Goal: Transaction & Acquisition: Register for event/course

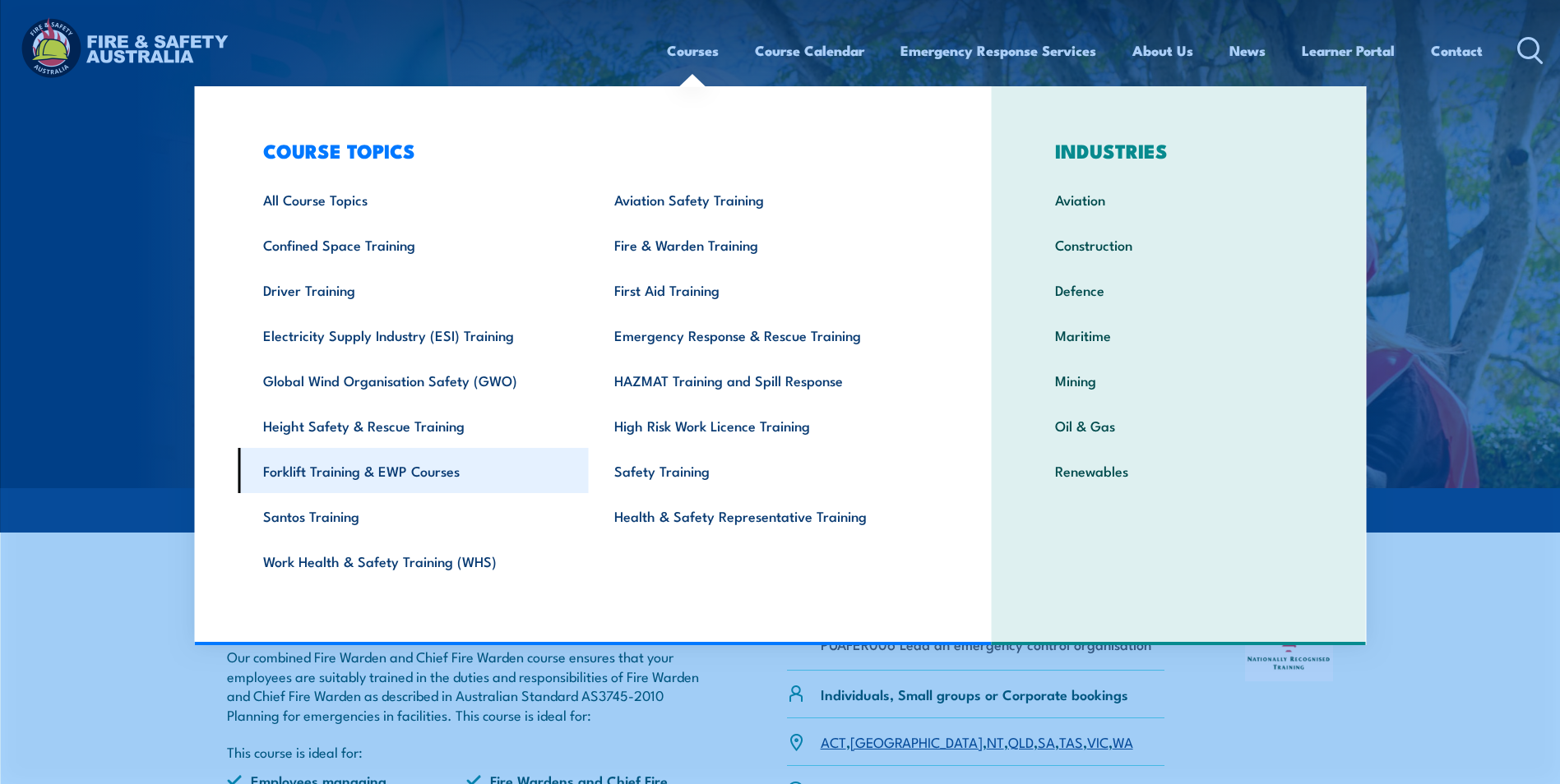
click at [351, 468] on link "Forklift Training & EWP Courses" at bounding box center [413, 471] width 351 height 45
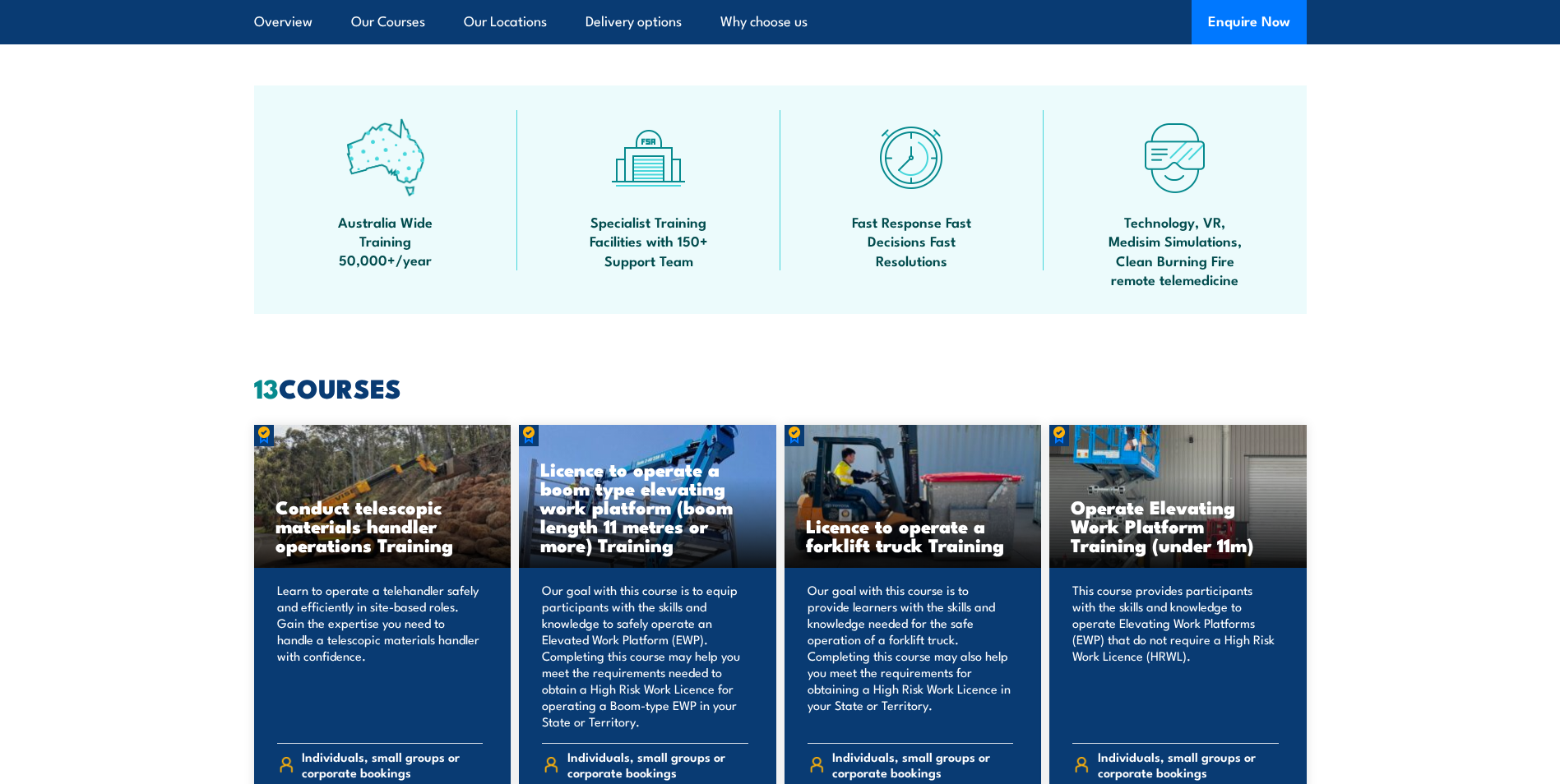
scroll to position [1068, 0]
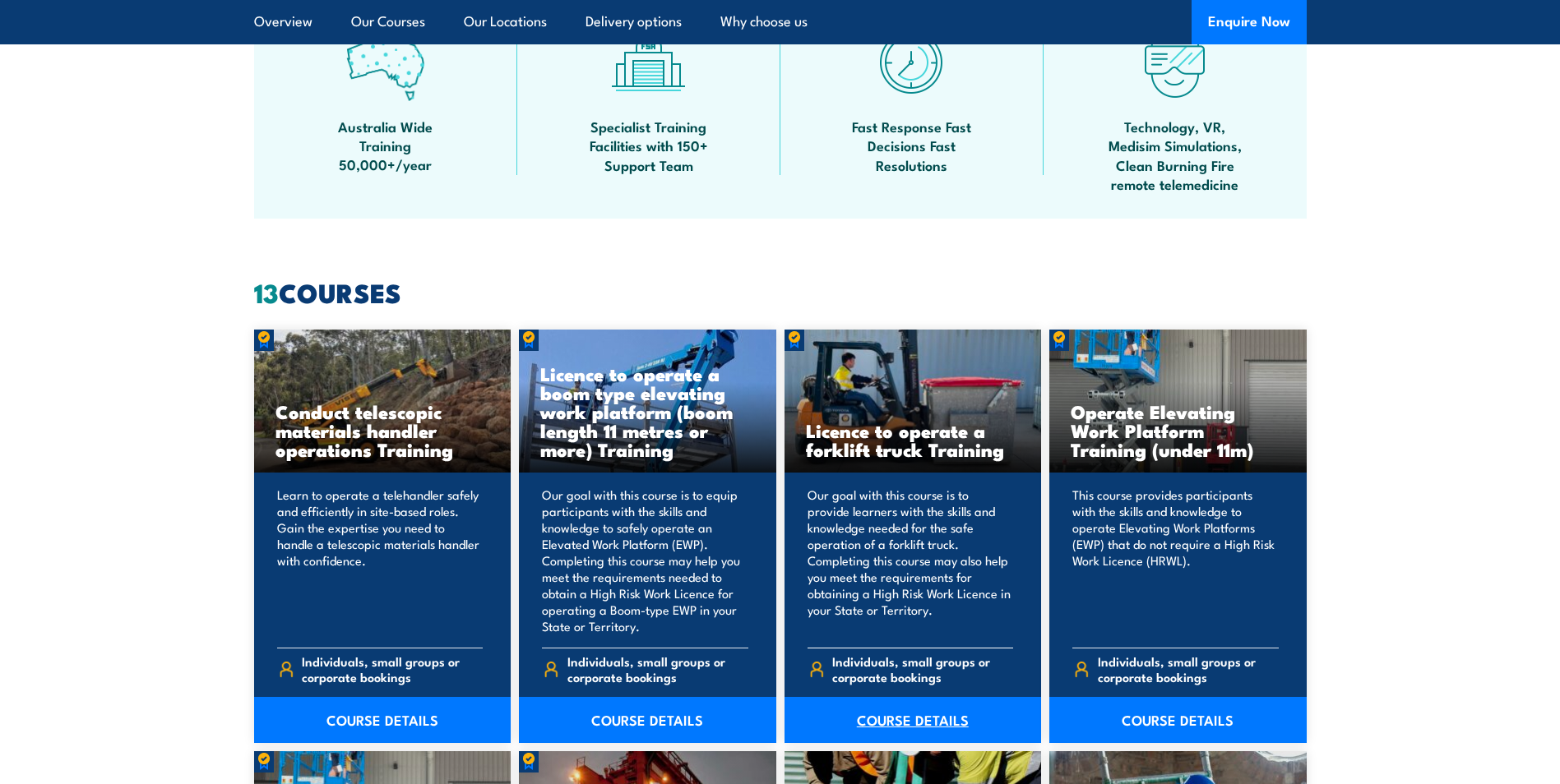
click at [910, 722] on link "COURSE DETAILS" at bounding box center [913, 720] width 258 height 46
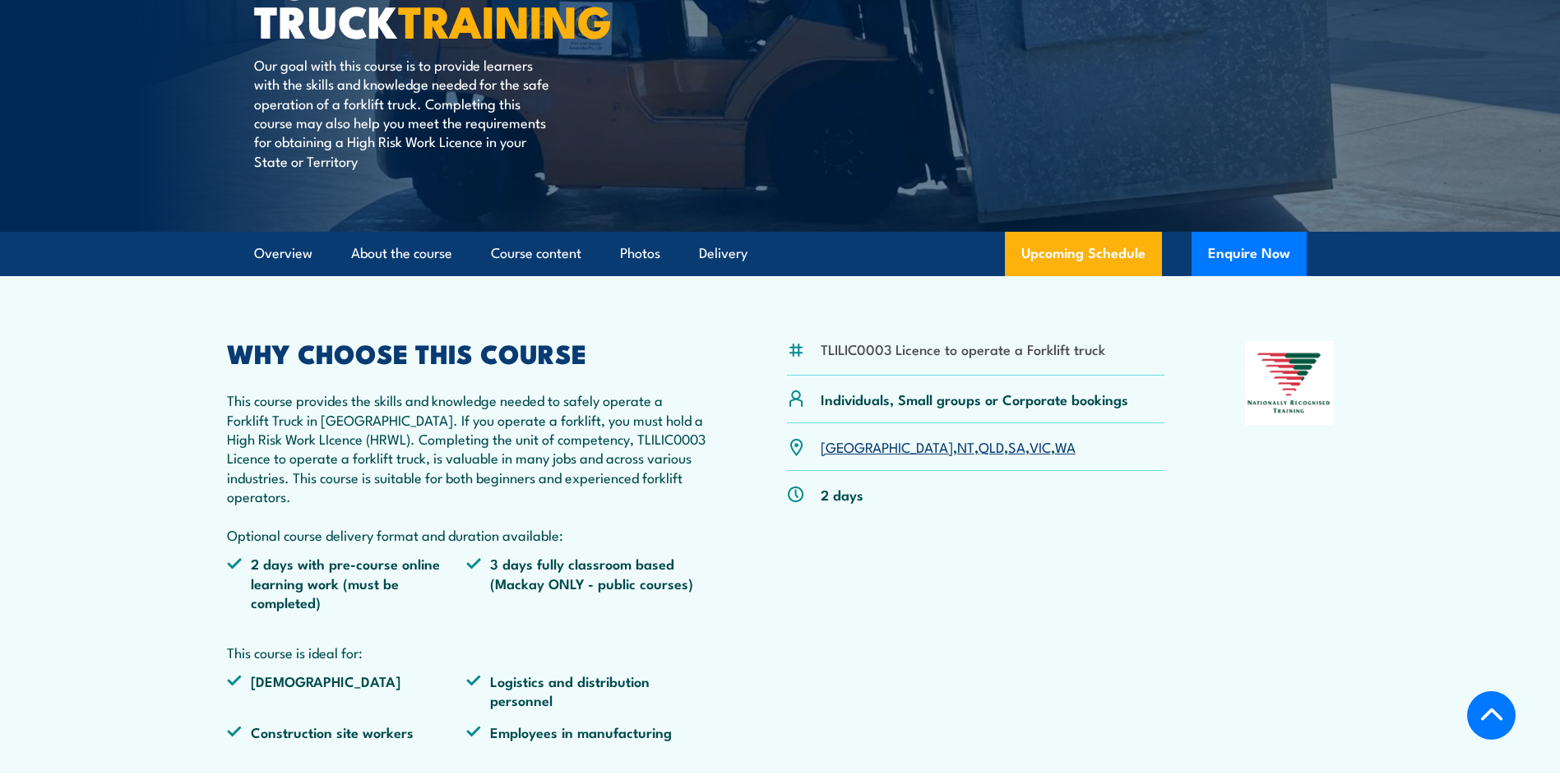
scroll to position [329, 0]
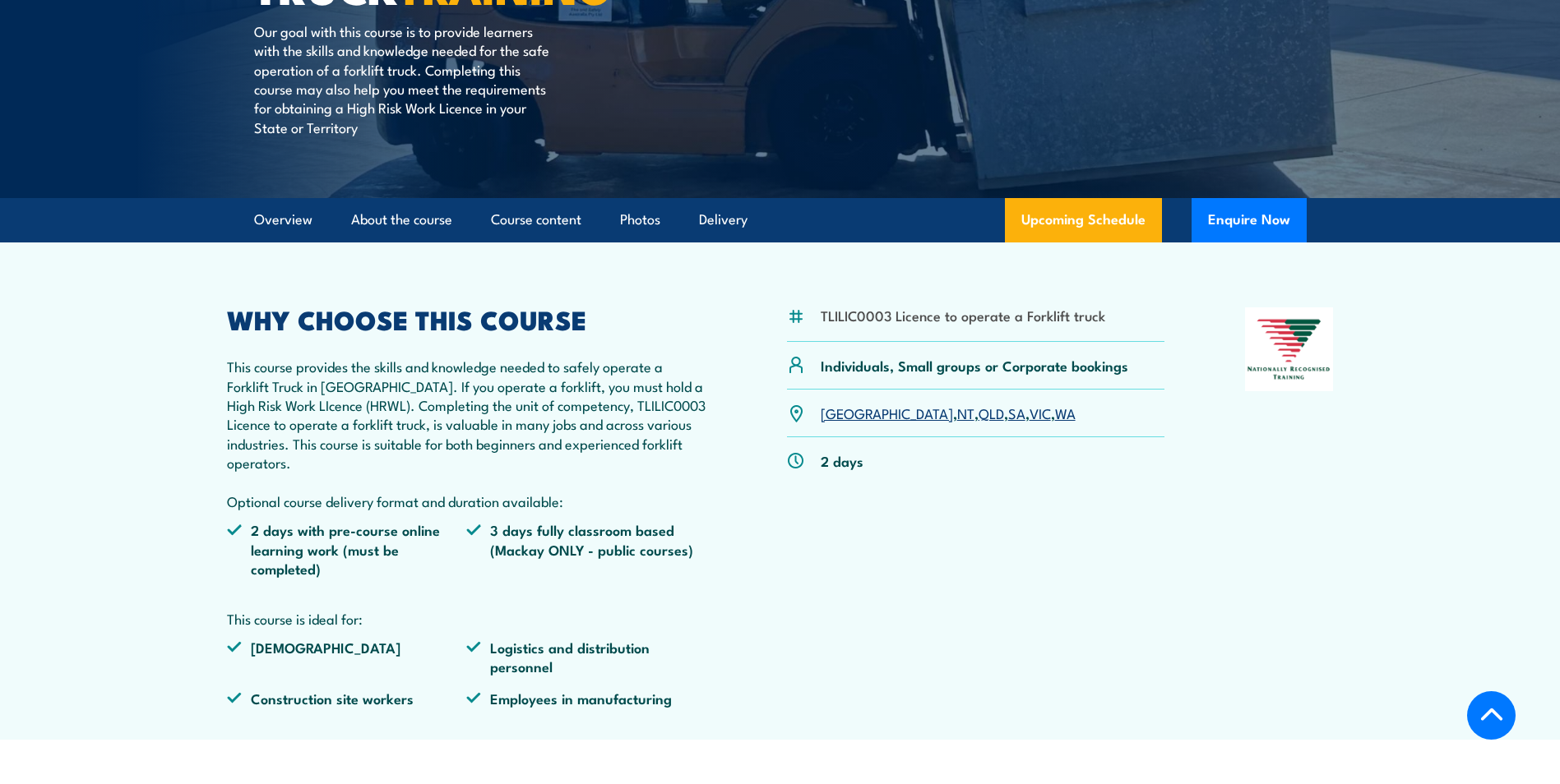
click at [978, 414] on link "QLD" at bounding box center [991, 413] width 26 height 20
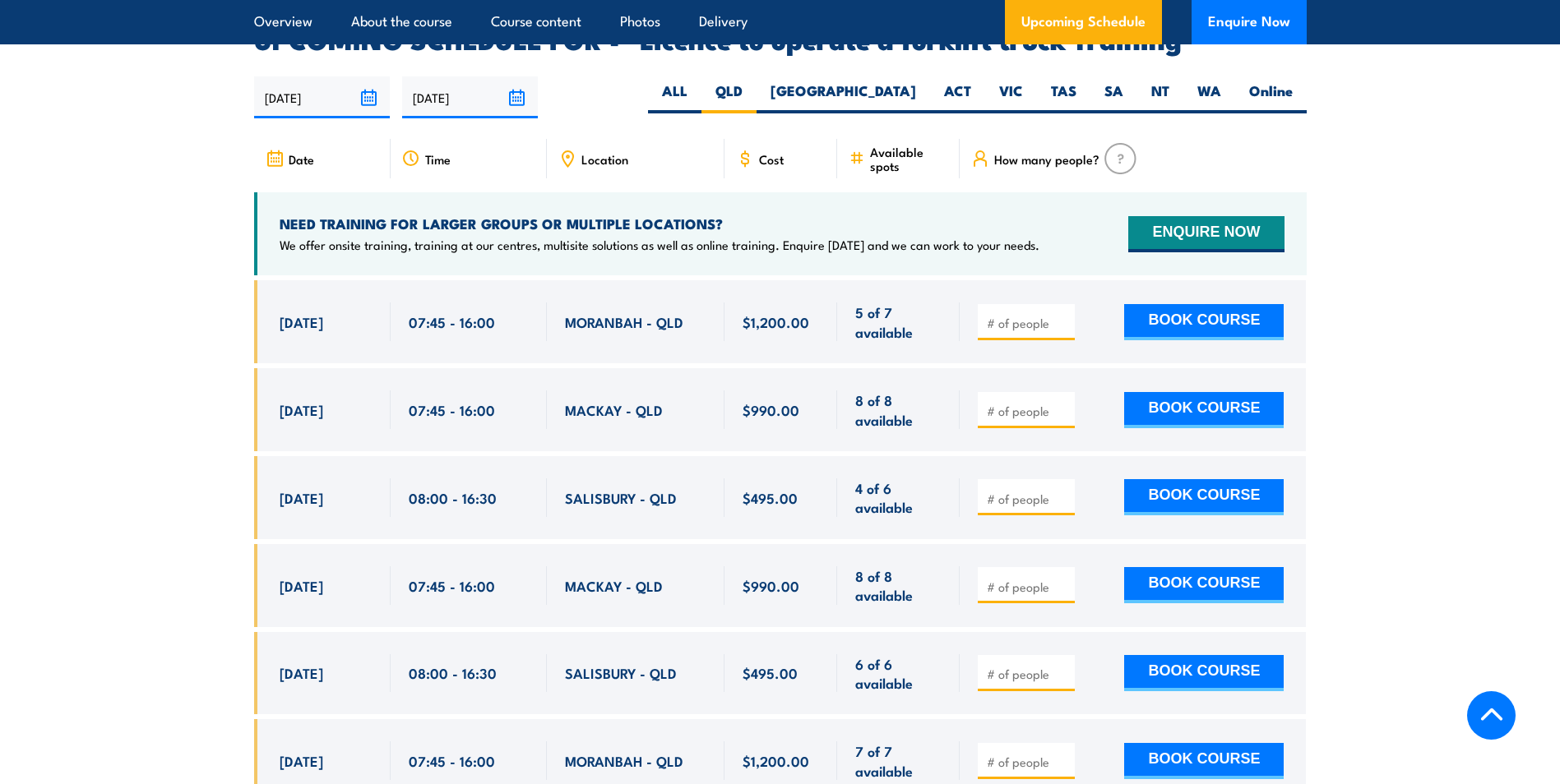
scroll to position [2751, 0]
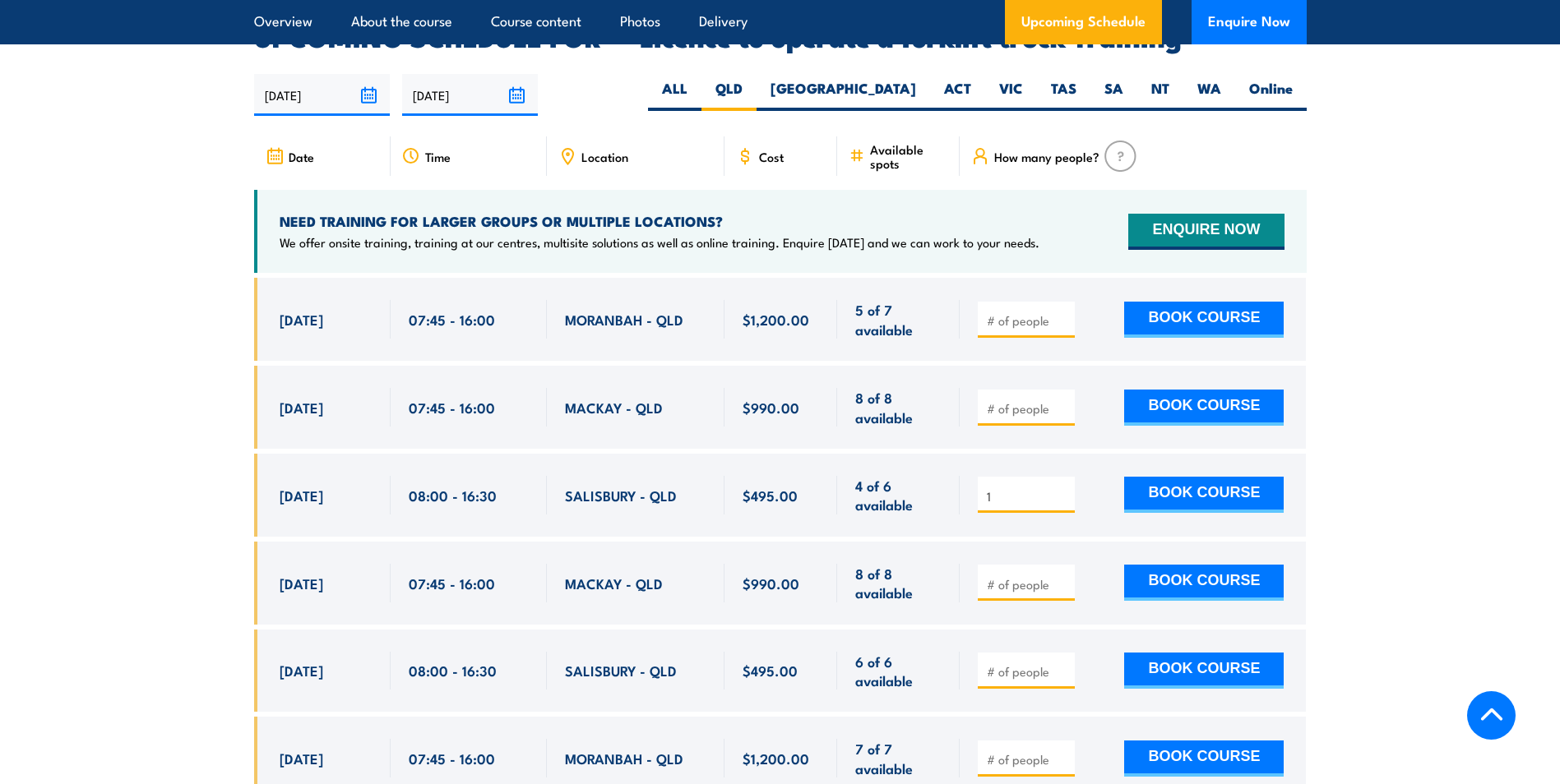
click at [1065, 488] on input "1" at bounding box center [1027, 496] width 82 height 17
type input "2"
click at [1065, 488] on input "2" at bounding box center [1027, 496] width 82 height 17
click at [1216, 477] on button "BOOK COURSE" at bounding box center [1203, 495] width 159 height 37
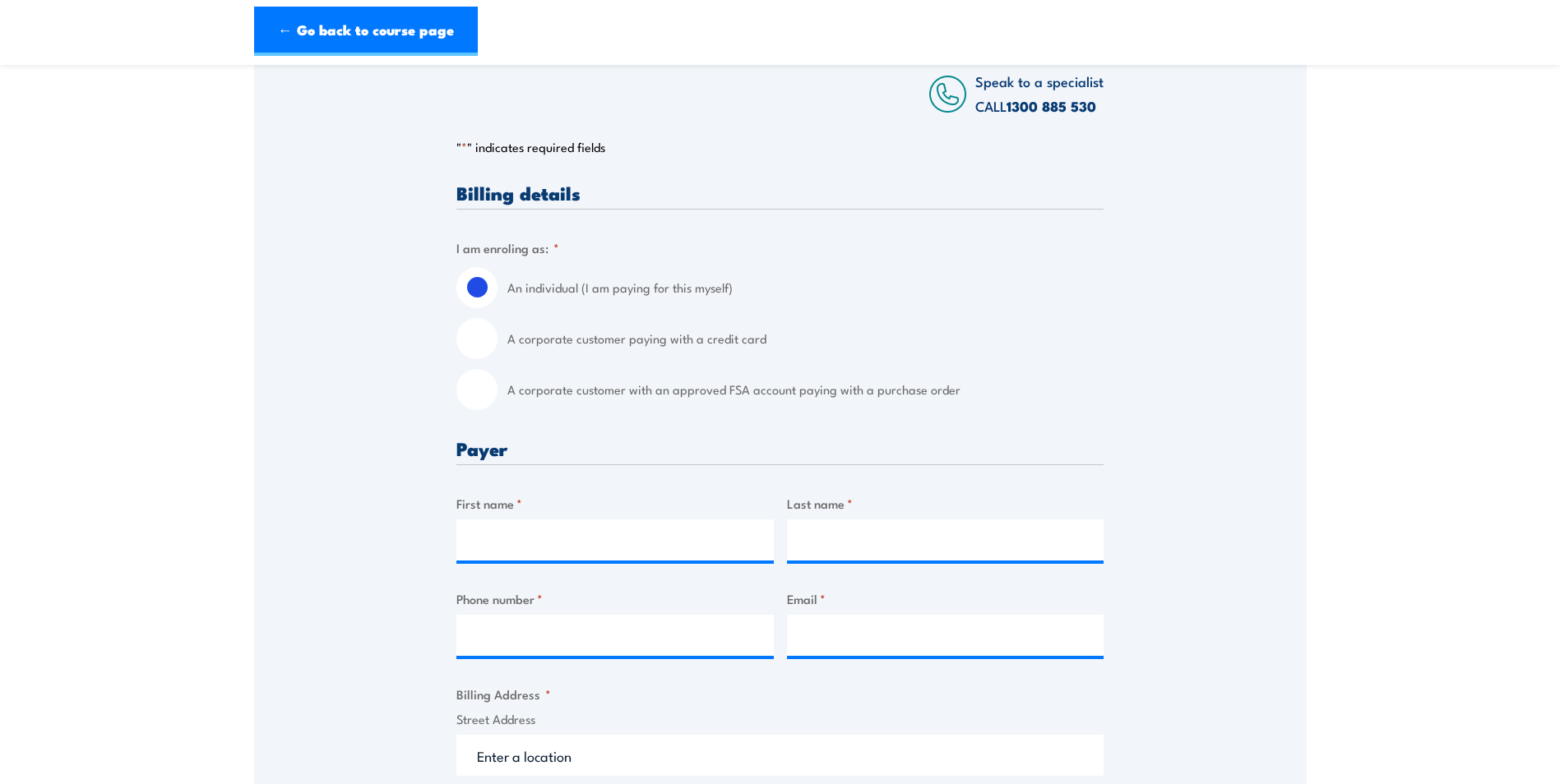
scroll to position [329, 0]
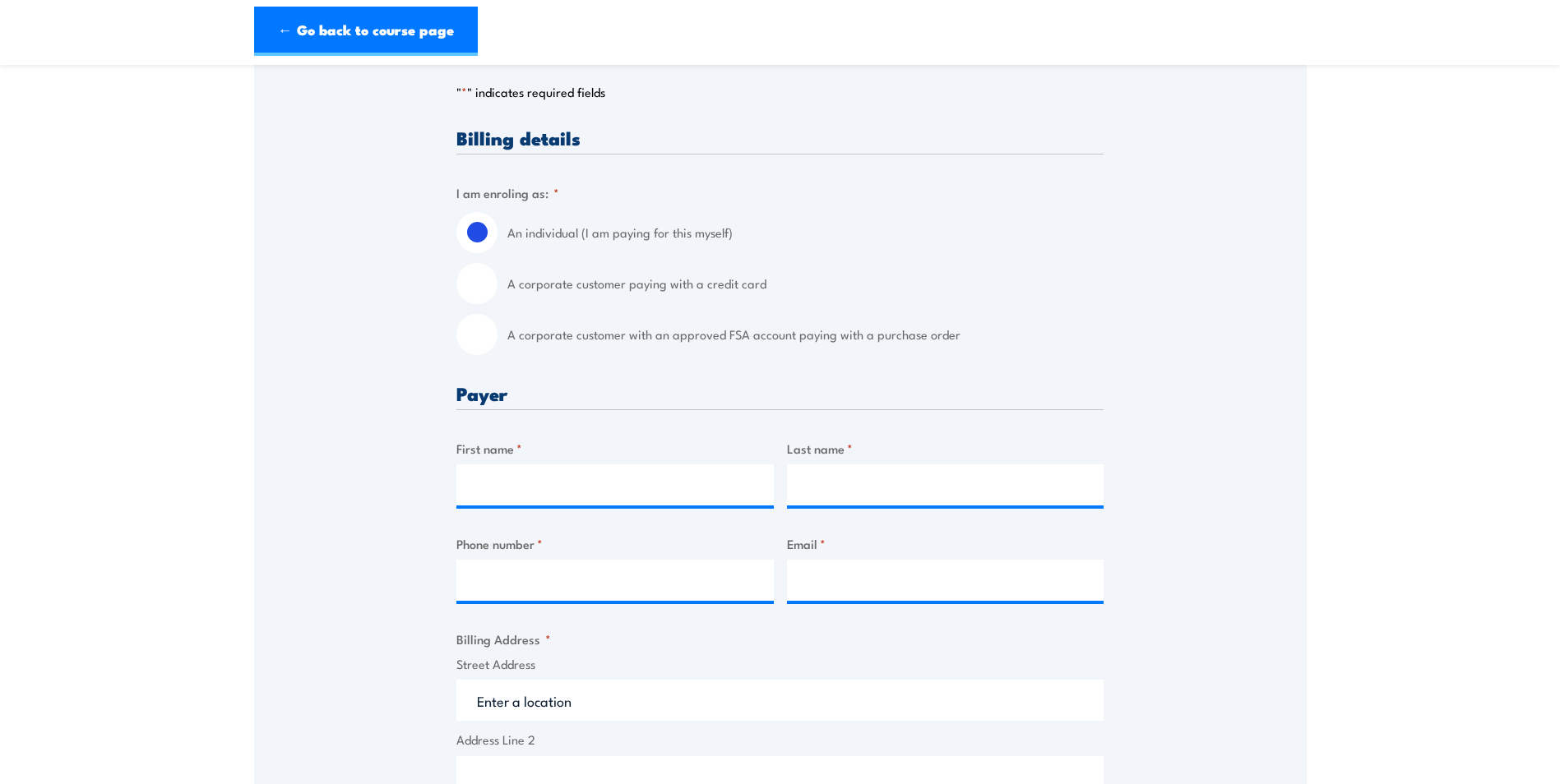
click at [487, 332] on input "A corporate customer with an approved FSA account paying with a purchase order" at bounding box center [477, 335] width 41 height 41
radio input "true"
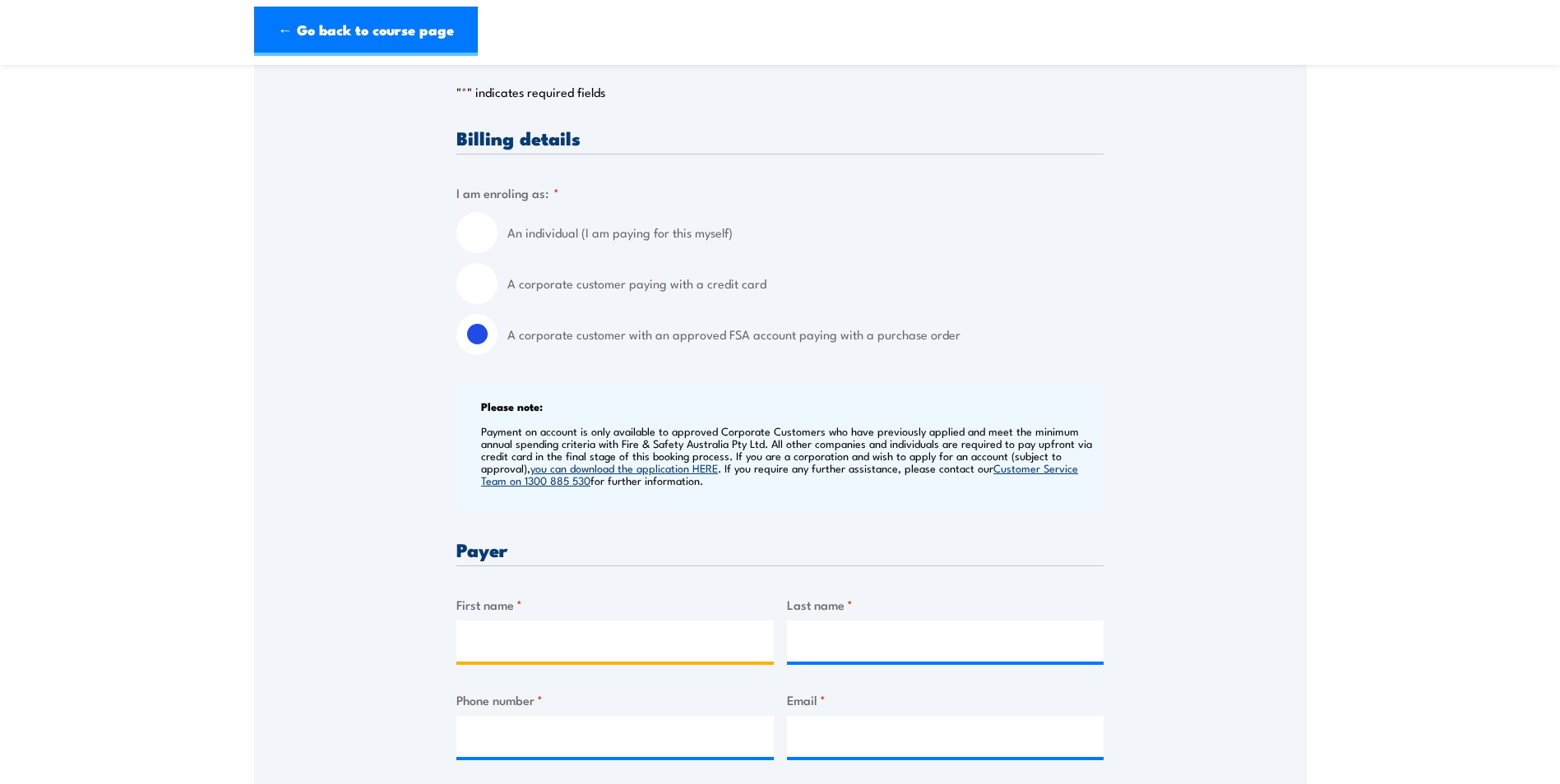
click at [601, 649] on input "First name *" at bounding box center [615, 641] width 317 height 41
type input "Kellie"
click at [849, 639] on input "Last name *" at bounding box center [945, 641] width 317 height 41
type input "Dwyer"
click at [566, 738] on input "Phone number *" at bounding box center [615, 737] width 317 height 41
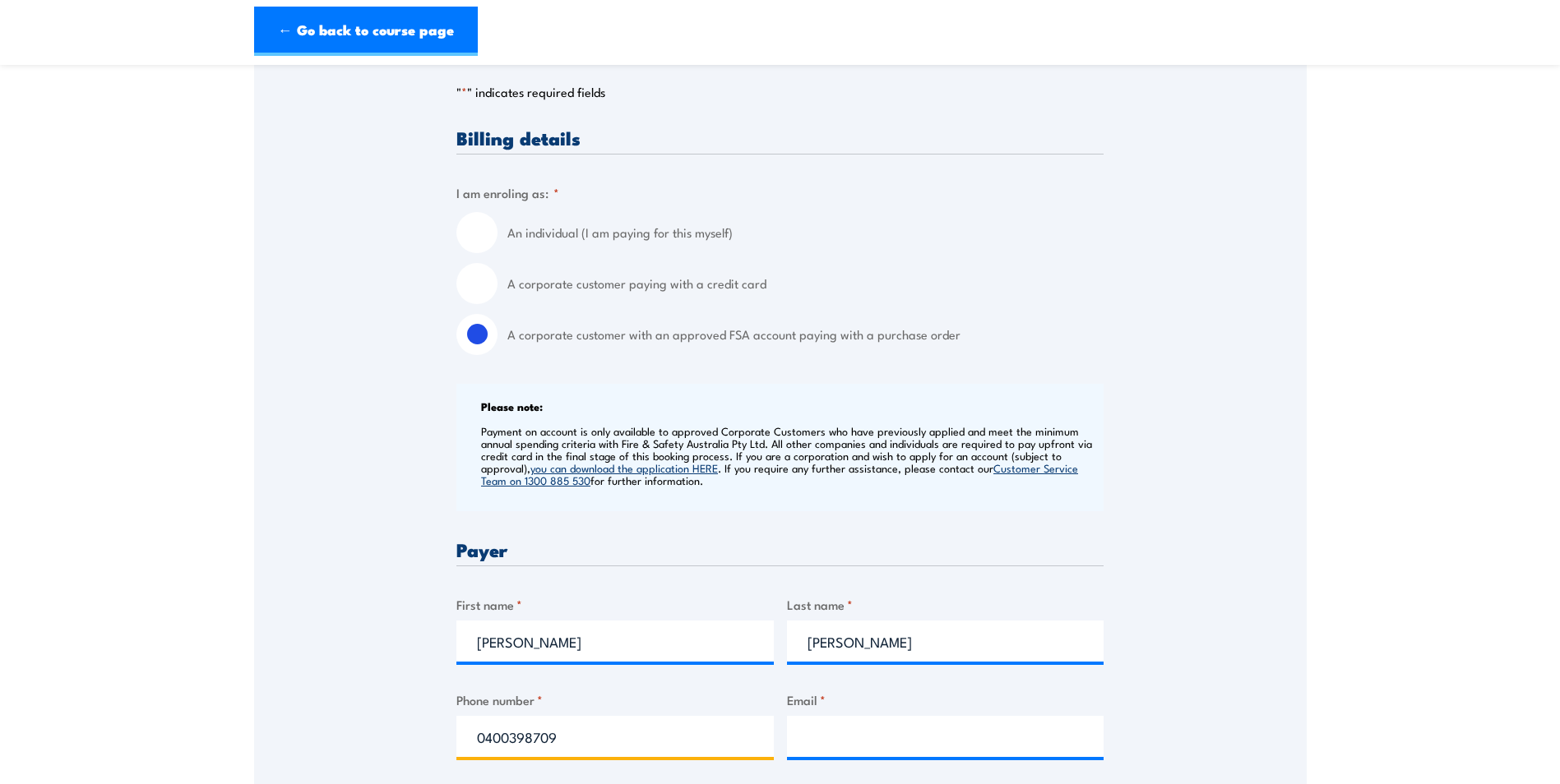
type input "0400398709"
click at [825, 733] on input "Email *" at bounding box center [945, 737] width 317 height 41
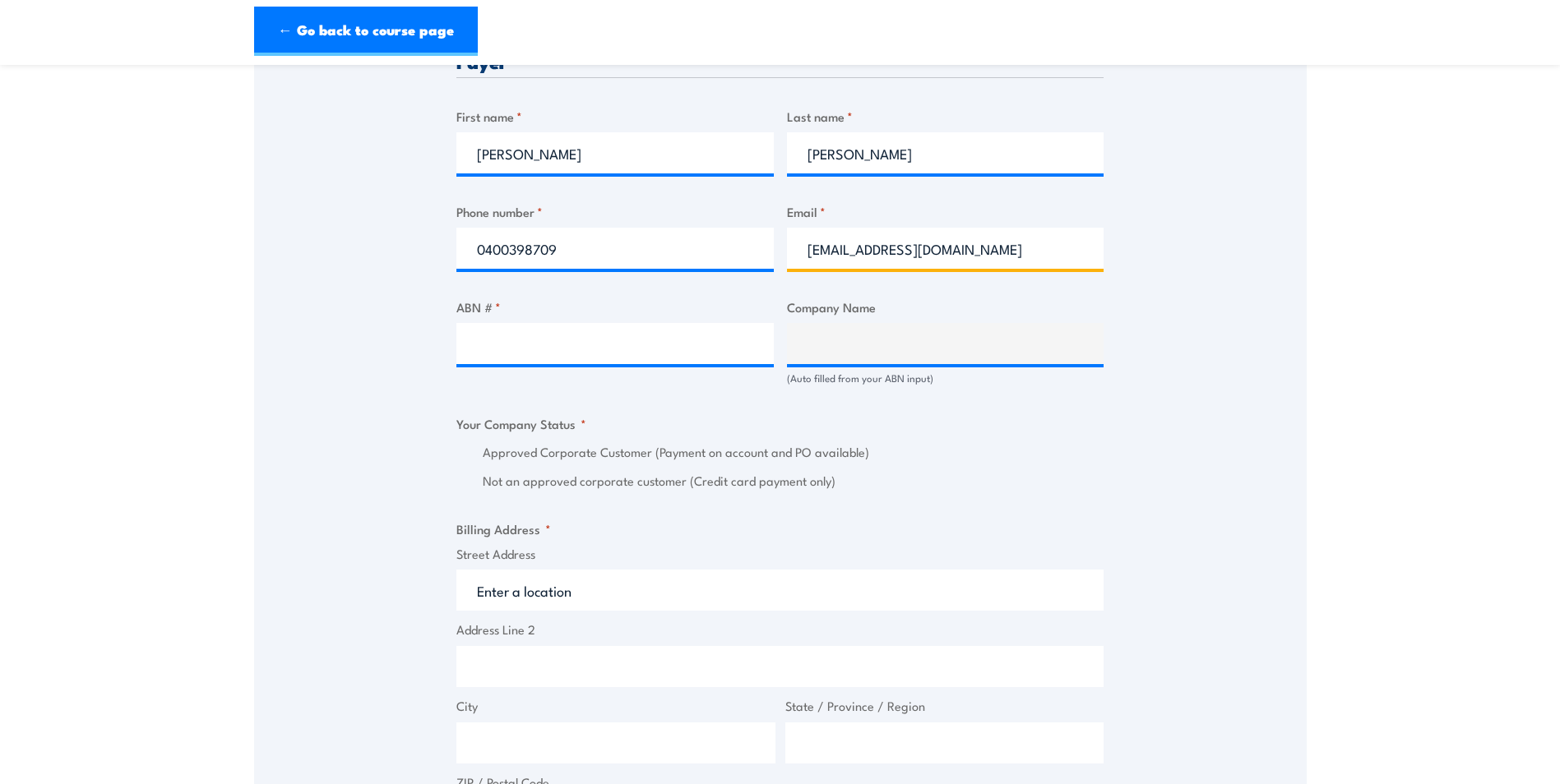
scroll to position [822, 0]
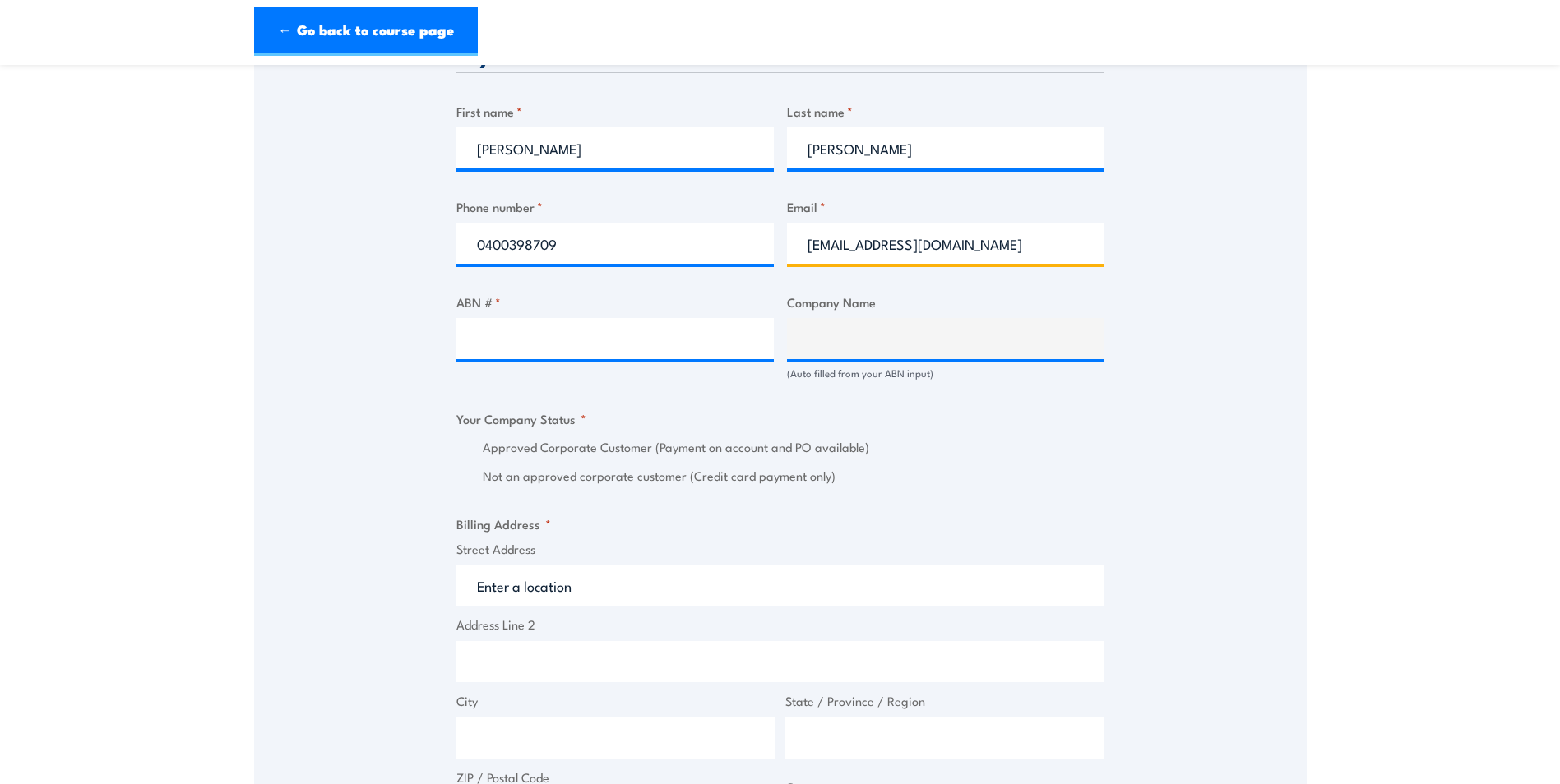
type input "hr@dymark.com.au"
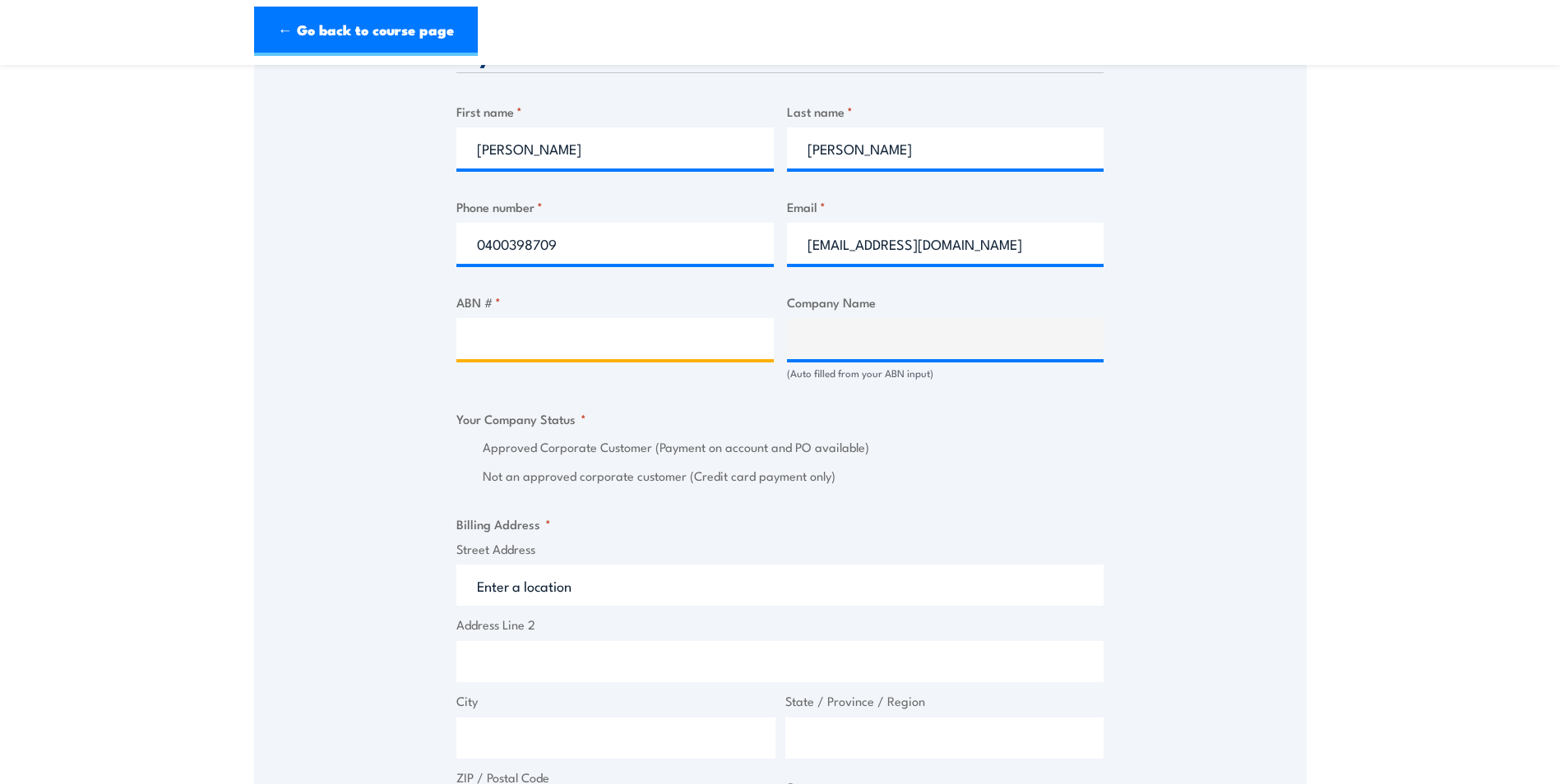
click at [534, 338] on input "ABN # *" at bounding box center [615, 339] width 317 height 41
click at [505, 336] on input "ABN # *" at bounding box center [615, 339] width 317 height 41
type input "41169774869"
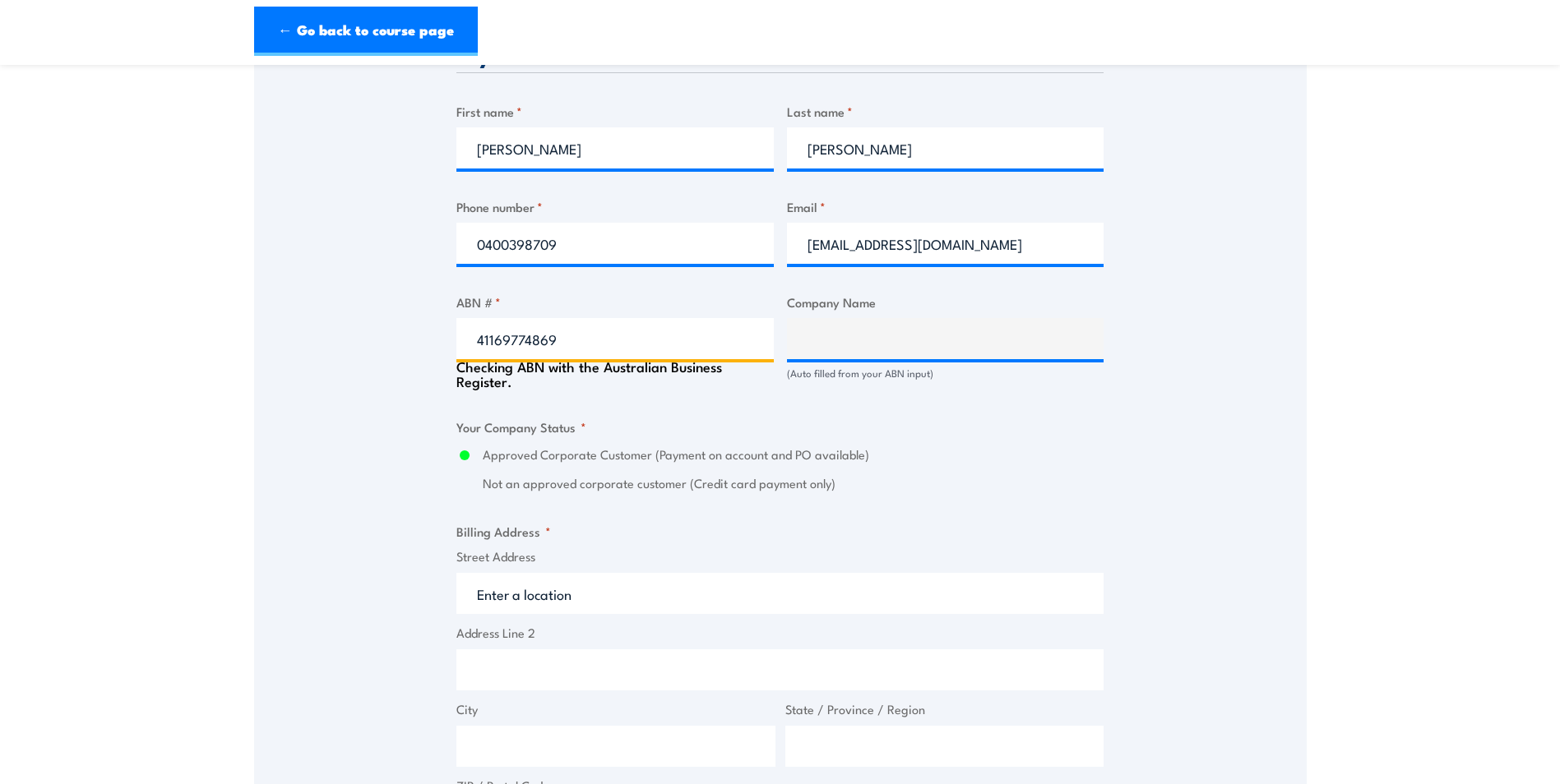
type input "AEROTEK AUSTRALIA PTY LTD"
radio input "true"
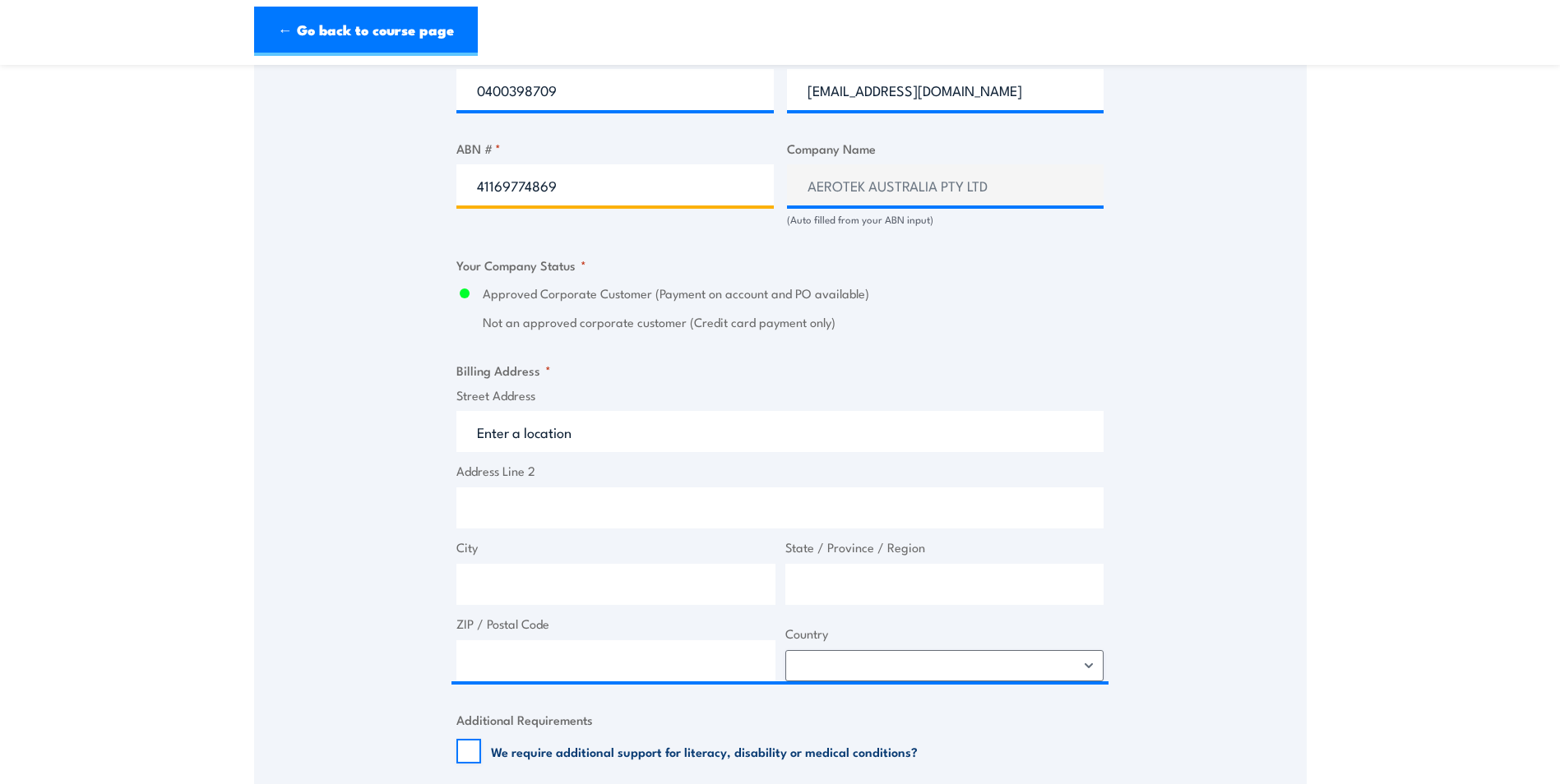
scroll to position [986, 0]
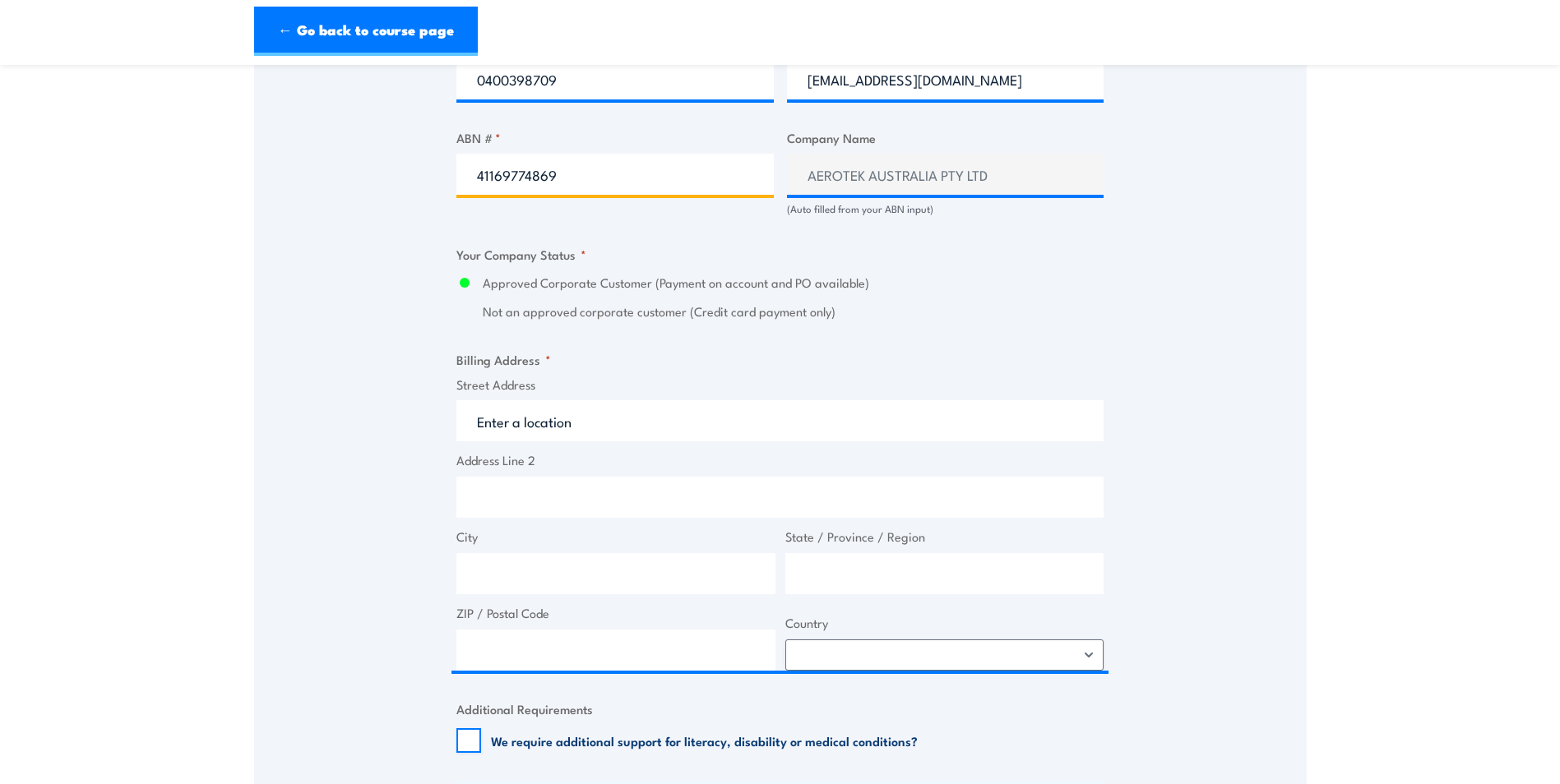
type input "41169774869"
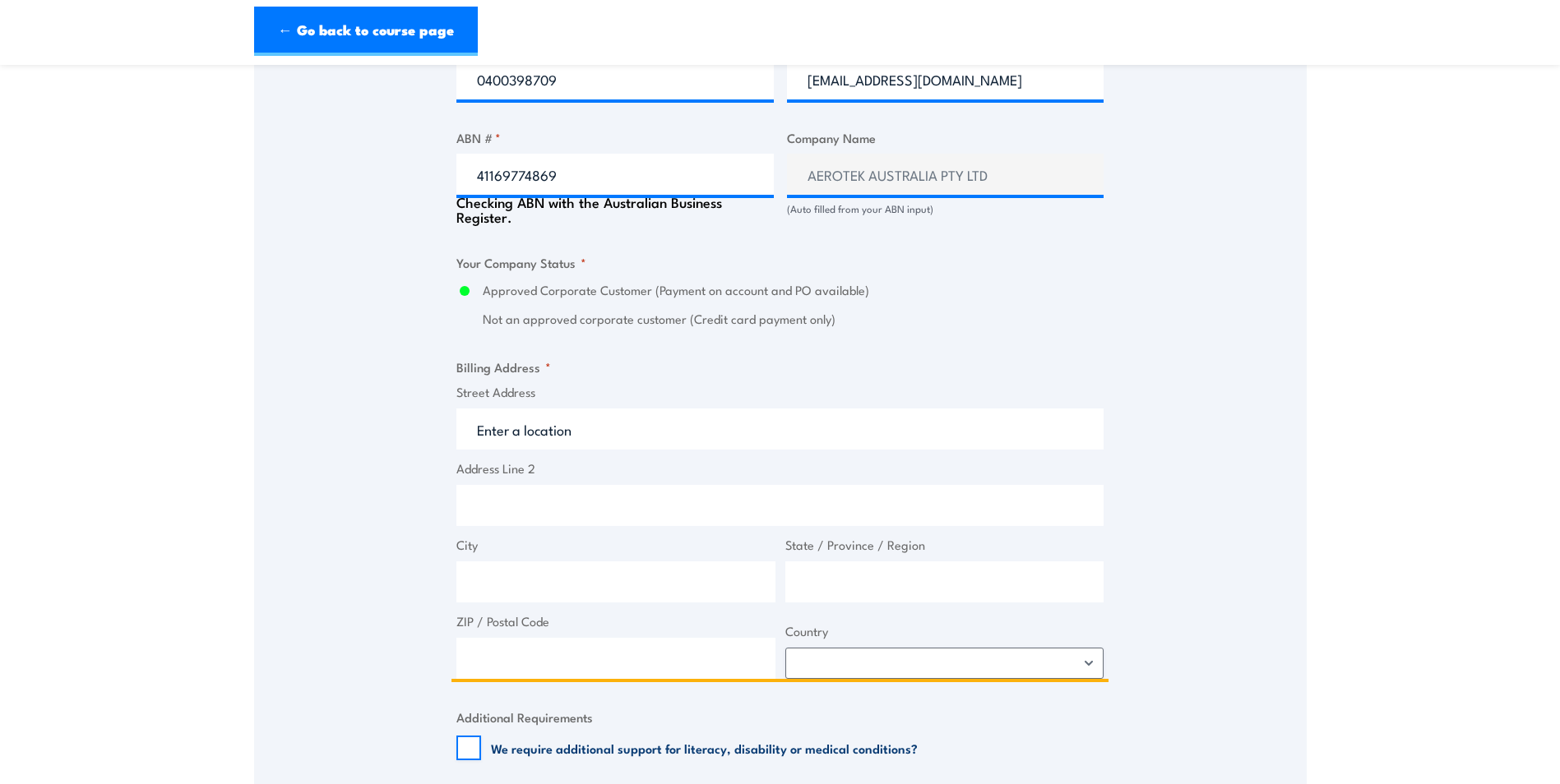
click at [513, 426] on input "Street Address" at bounding box center [780, 430] width 647 height 41
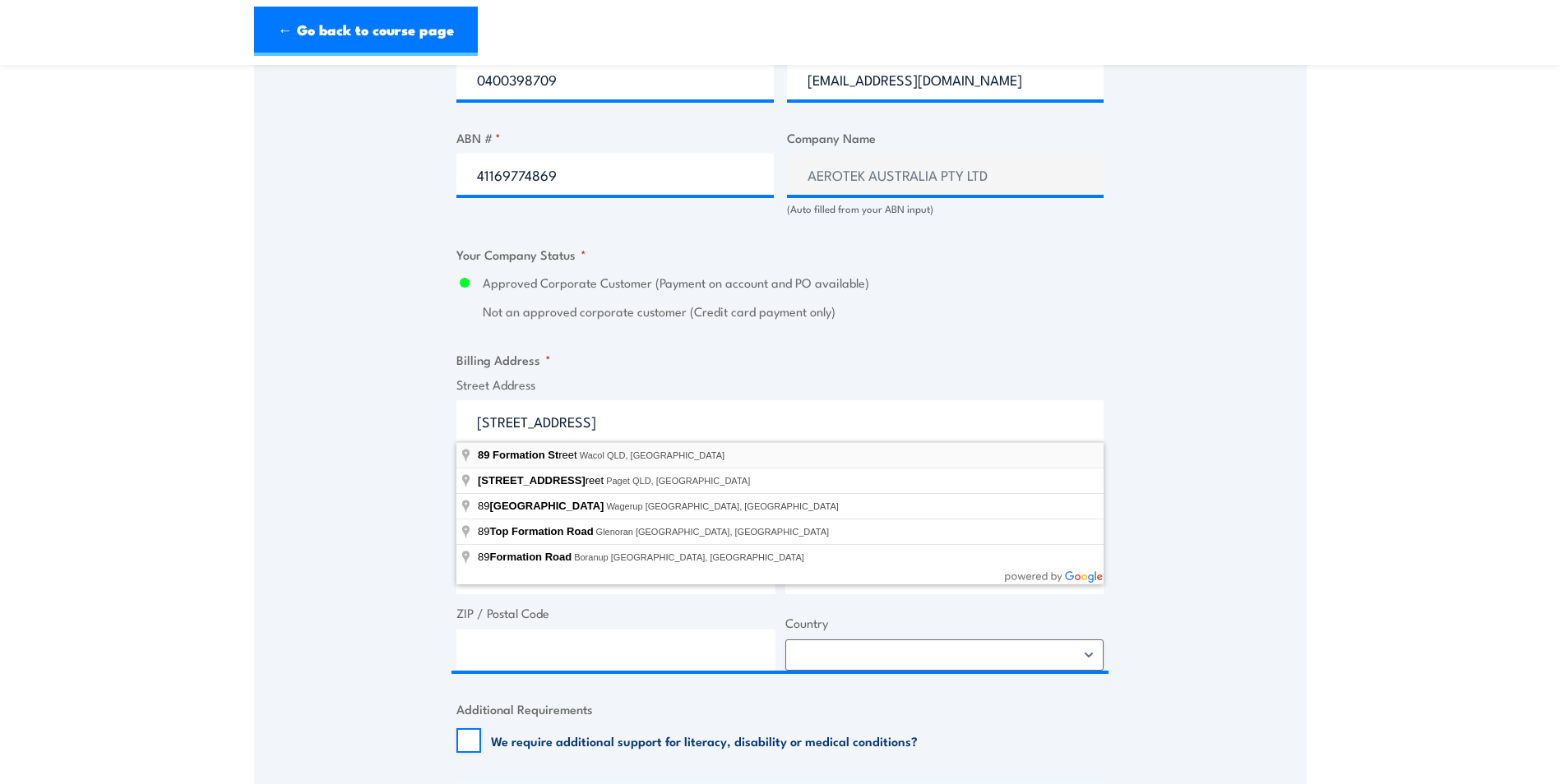
type input "89 Formation Street, Wacol QLD, Australia"
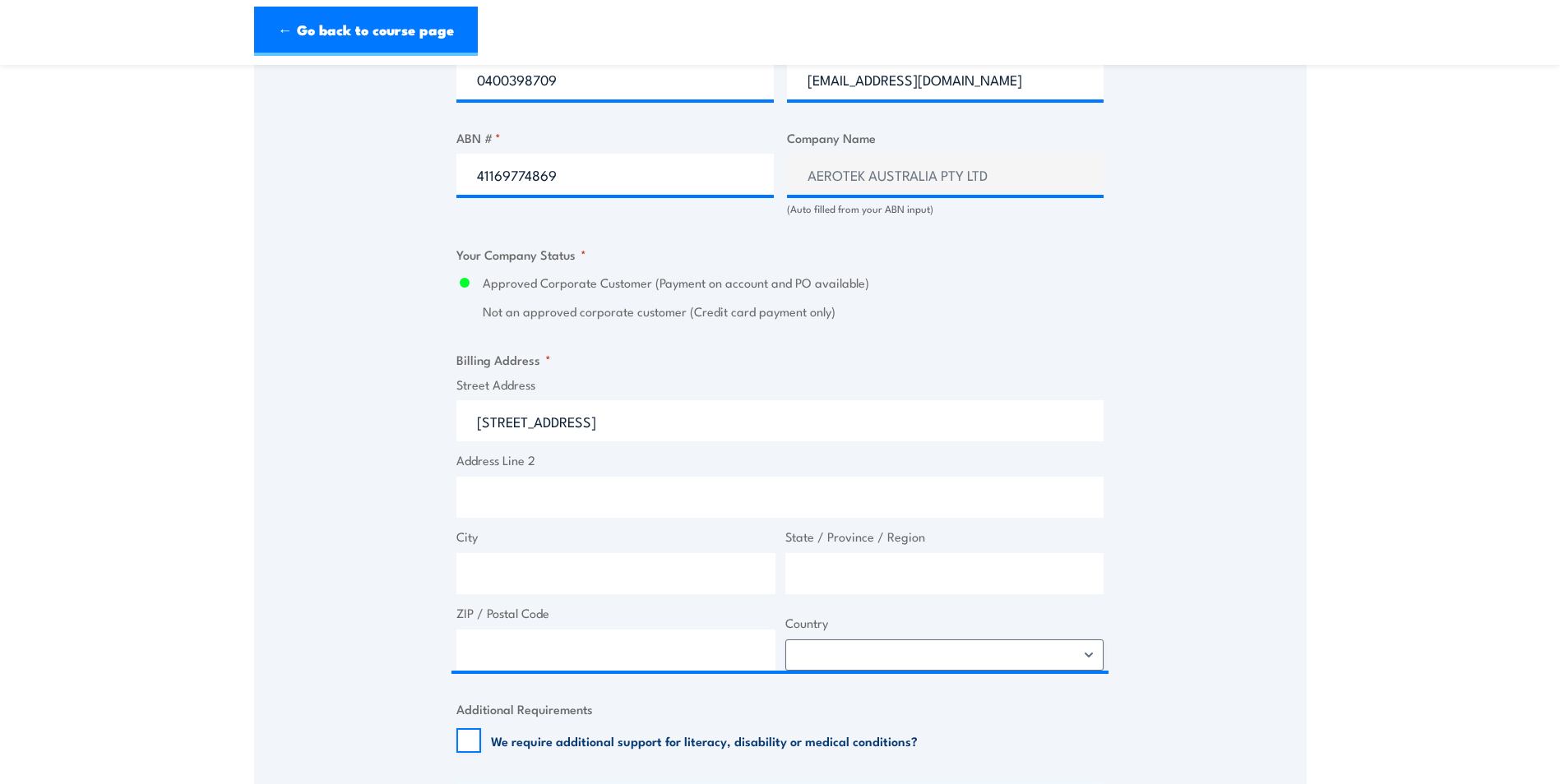
type input "89 Formation St"
type input "Wacol"
type input "Queensland"
type input "4076"
select select "Australia"
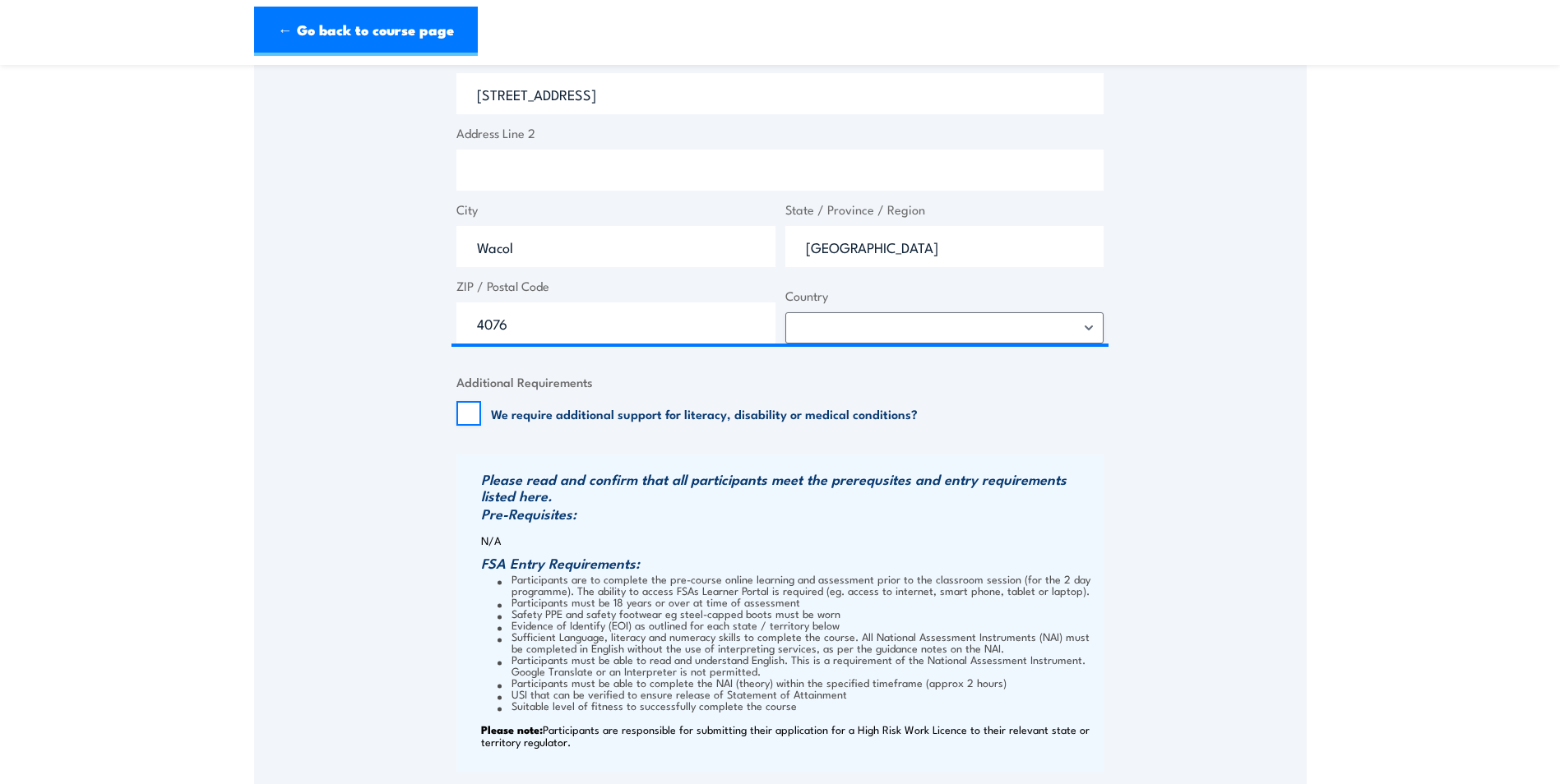
scroll to position [1315, 0]
click at [465, 407] on input "We require additional support for literacy, disability or medical conditions?" at bounding box center [468, 411] width 25 height 25
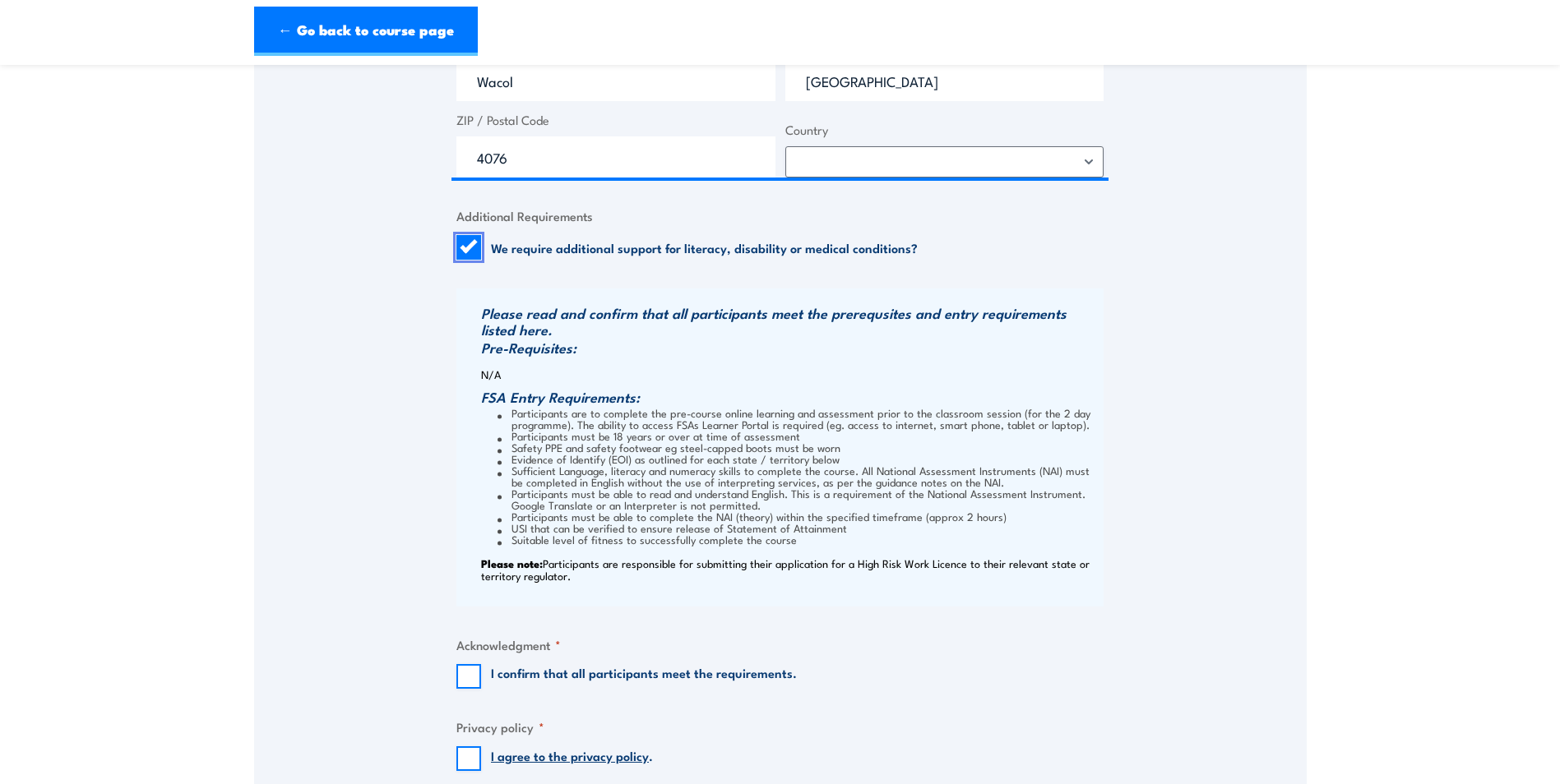
click at [468, 244] on input "We require additional support for literacy, disability or medical conditions?" at bounding box center [468, 247] width 25 height 25
checkbox input "false"
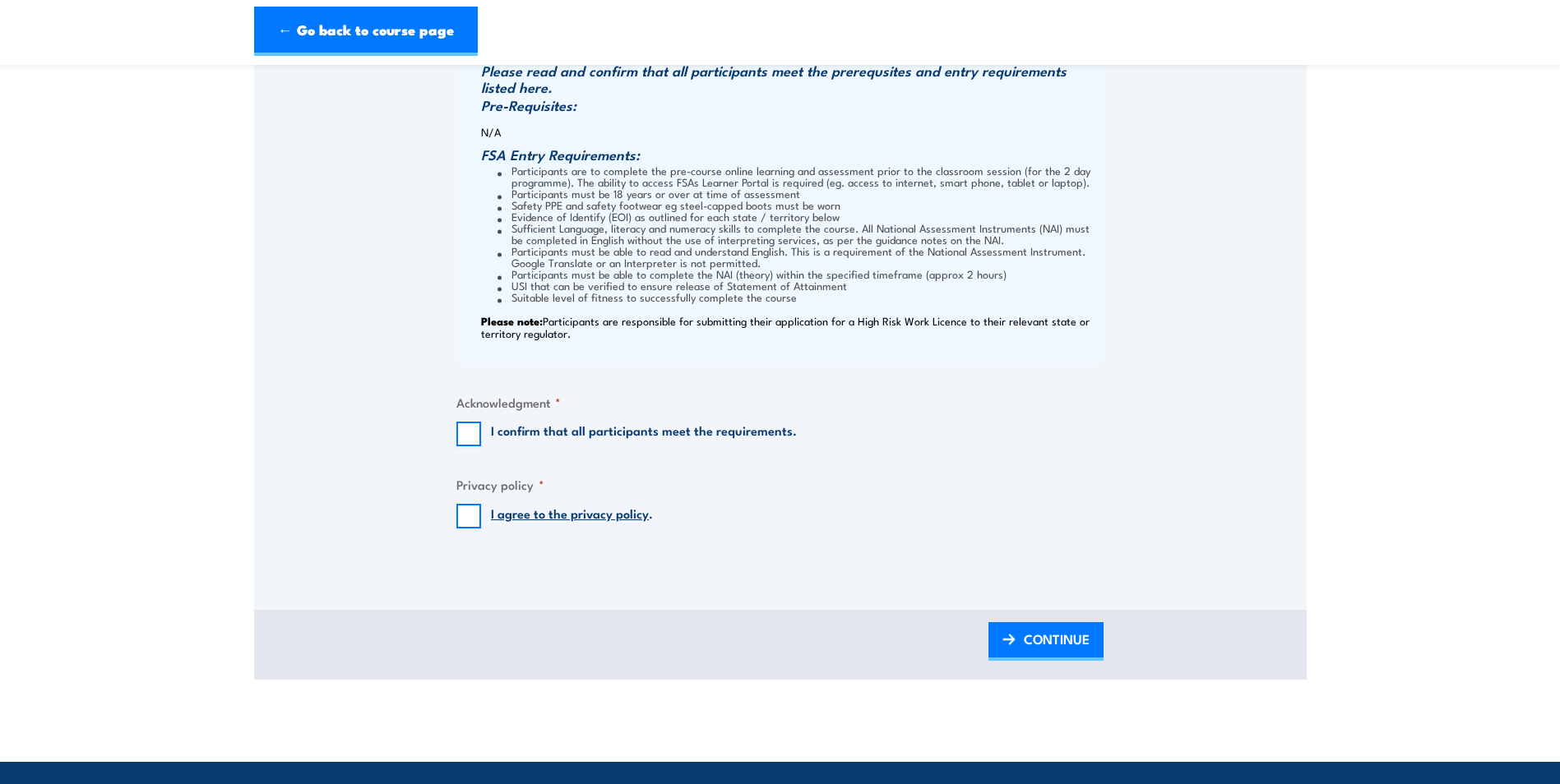
scroll to position [1726, 0]
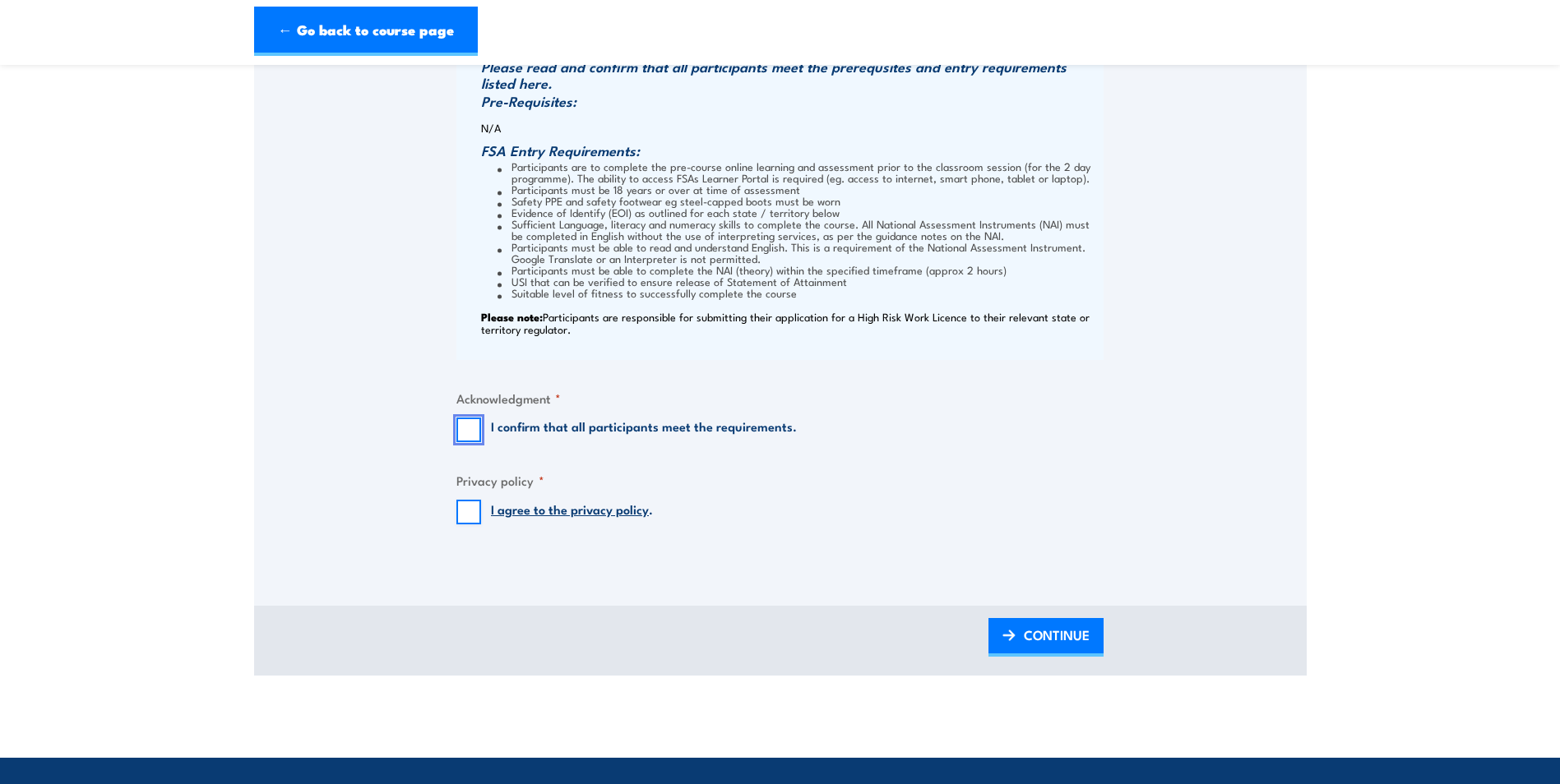
click at [468, 428] on input "I confirm that all participants meet the requirements." at bounding box center [468, 430] width 25 height 25
checkbox input "true"
click at [468, 509] on input "I agree to the privacy policy ." at bounding box center [468, 511] width 25 height 25
checkbox input "true"
click at [1058, 632] on span "CONTINUE" at bounding box center [1056, 635] width 66 height 43
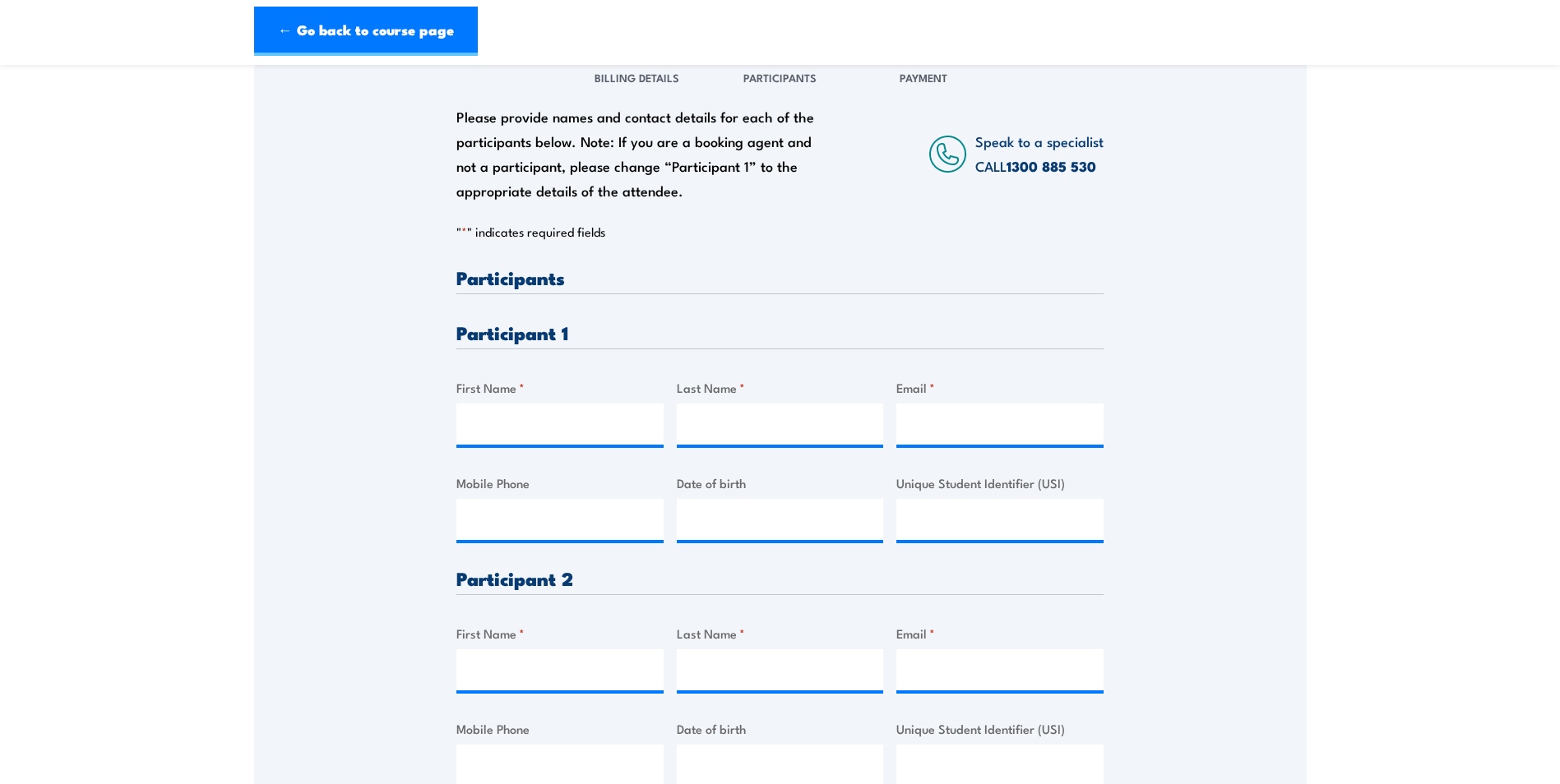
scroll to position [329, 0]
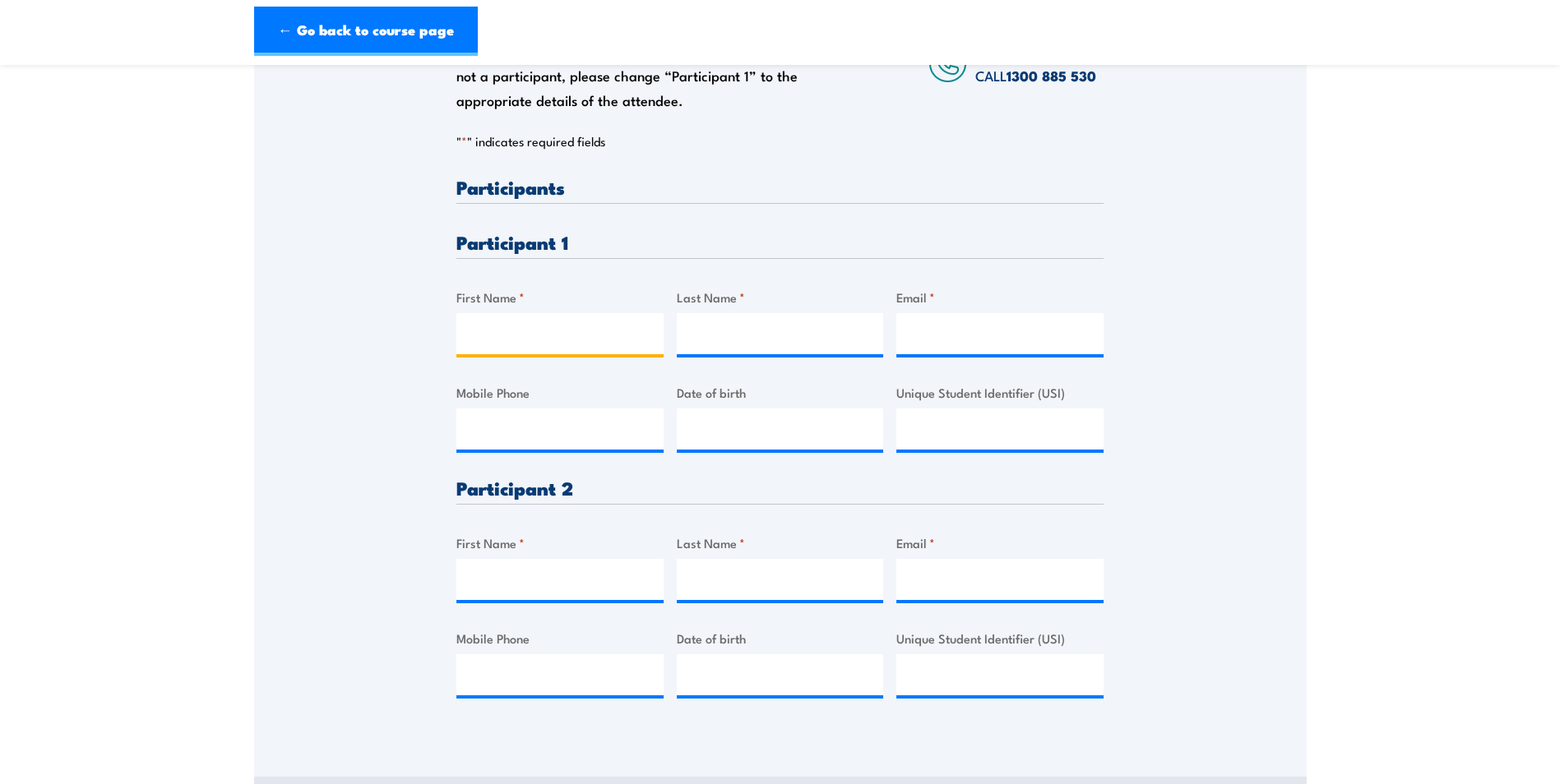
click at [590, 337] on input "First Name *" at bounding box center [560, 334] width 207 height 41
type input "Shari"
click at [776, 338] on input "Last Name *" at bounding box center [780, 334] width 207 height 41
type input "McNulty"
click at [946, 331] on input "Email *" at bounding box center [1000, 334] width 207 height 41
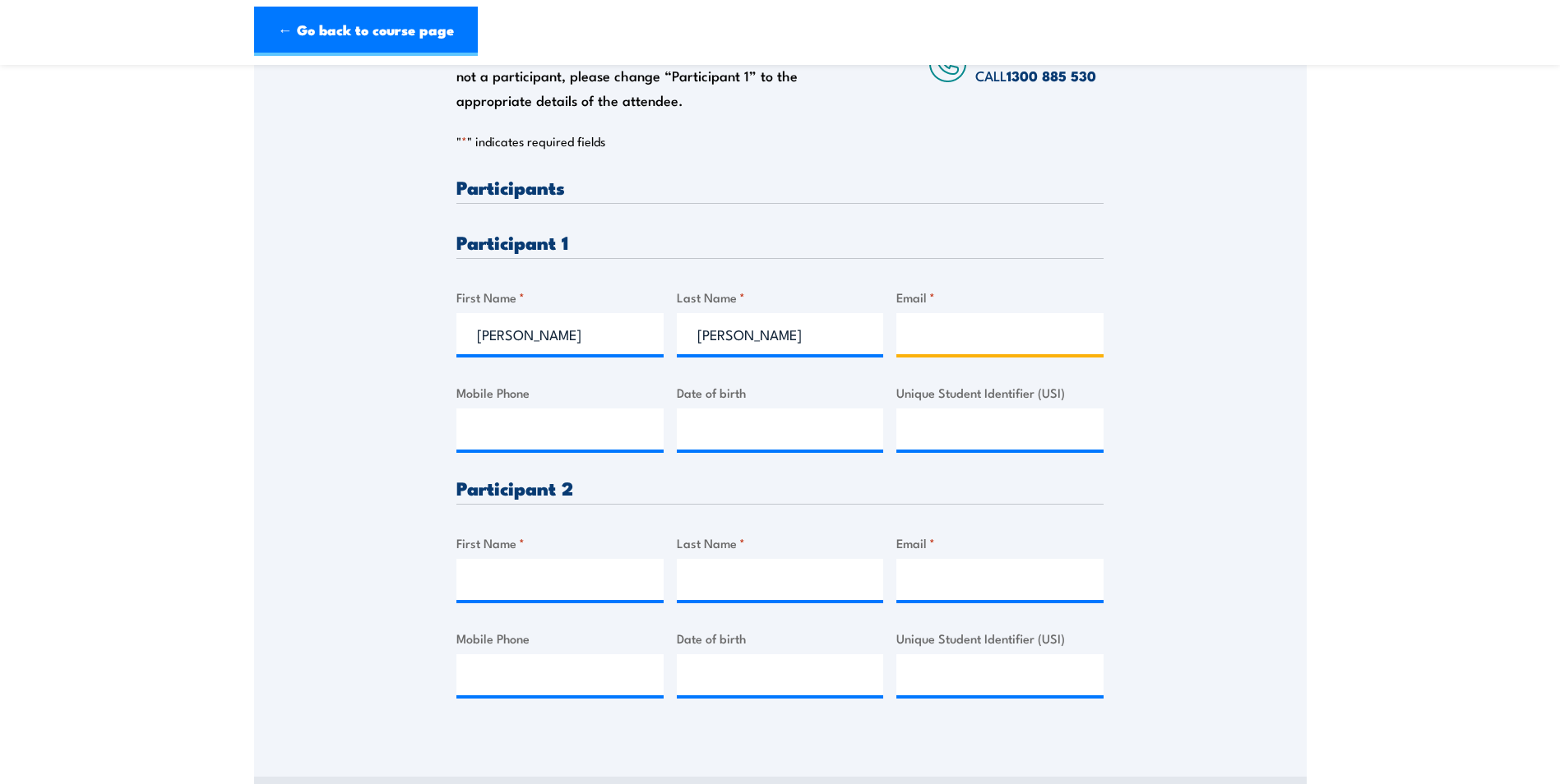
paste input "sharimc92@outlook.com"
type input "sharimc92@outlook.com"
click at [515, 435] on input "Mobile Phone" at bounding box center [560, 430] width 207 height 41
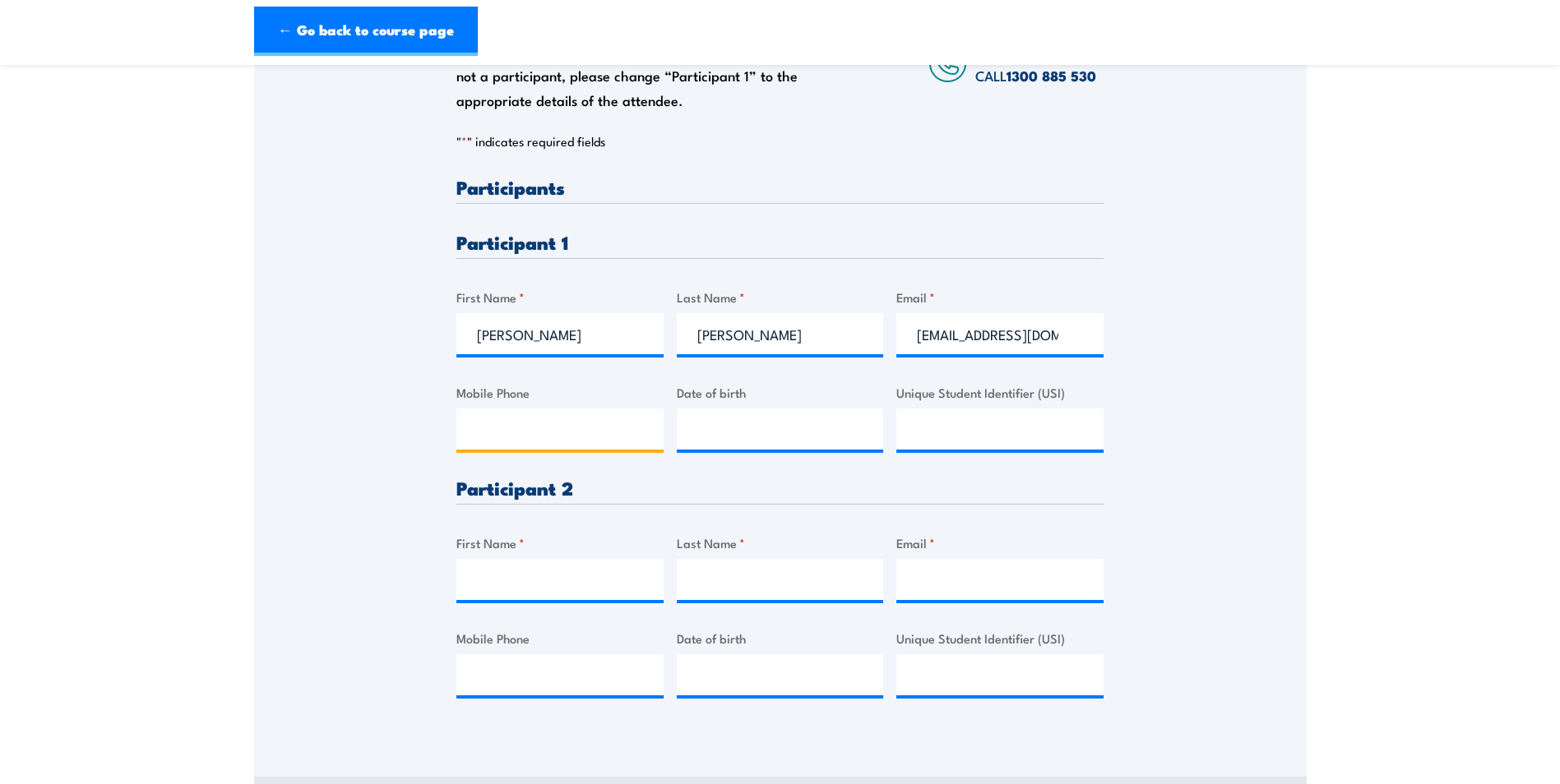
paste input "0460782728"
type input "0460782728"
click at [720, 438] on input "__/__/____" at bounding box center [780, 430] width 207 height 41
type input "22/12/1992"
click at [531, 581] on input "First Name *" at bounding box center [560, 580] width 207 height 41
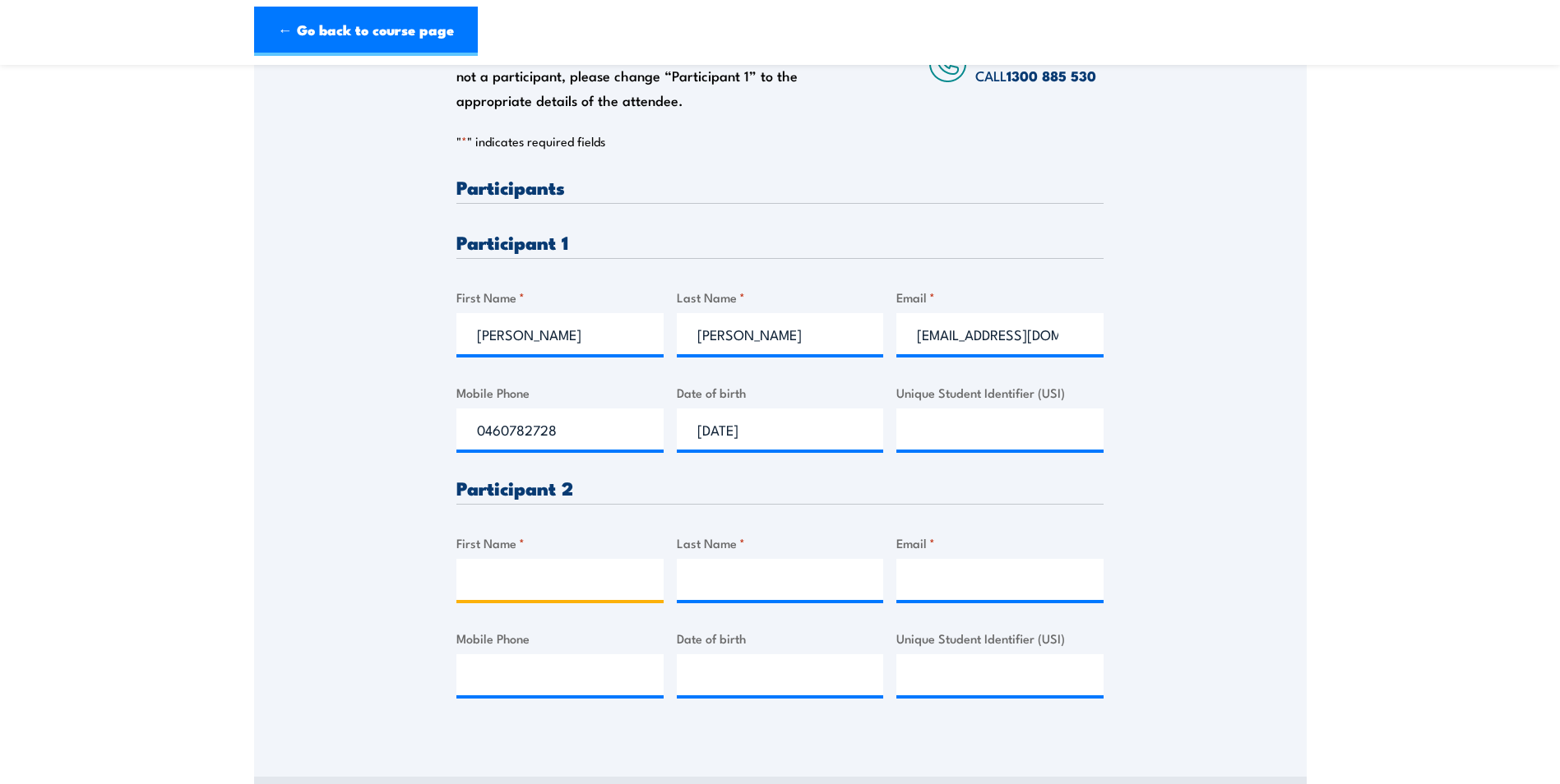
click at [541, 583] on input "First Name *" at bounding box center [560, 580] width 207 height 41
type input "Steven"
click at [808, 587] on input "Last Name *" at bounding box center [780, 580] width 207 height 41
type input "Turner"
click at [972, 576] on input "Email *" at bounding box center [1000, 580] width 207 height 41
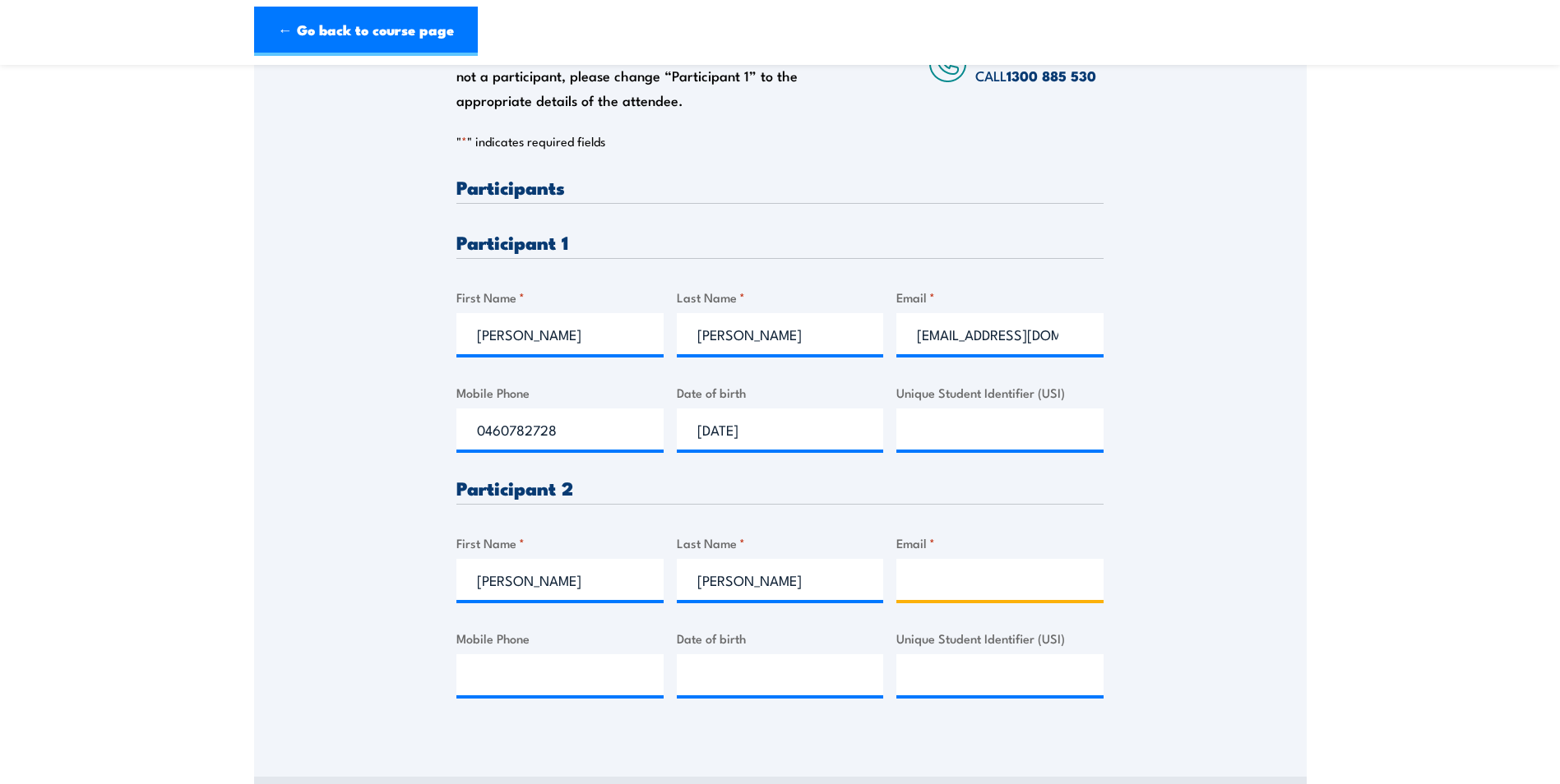
paste input "Stevoie-Pili@hotmail.com"
type input "Stevoie-Pili@hotmail.com"
click at [555, 674] on input "Mobile Phone" at bounding box center [560, 675] width 207 height 41
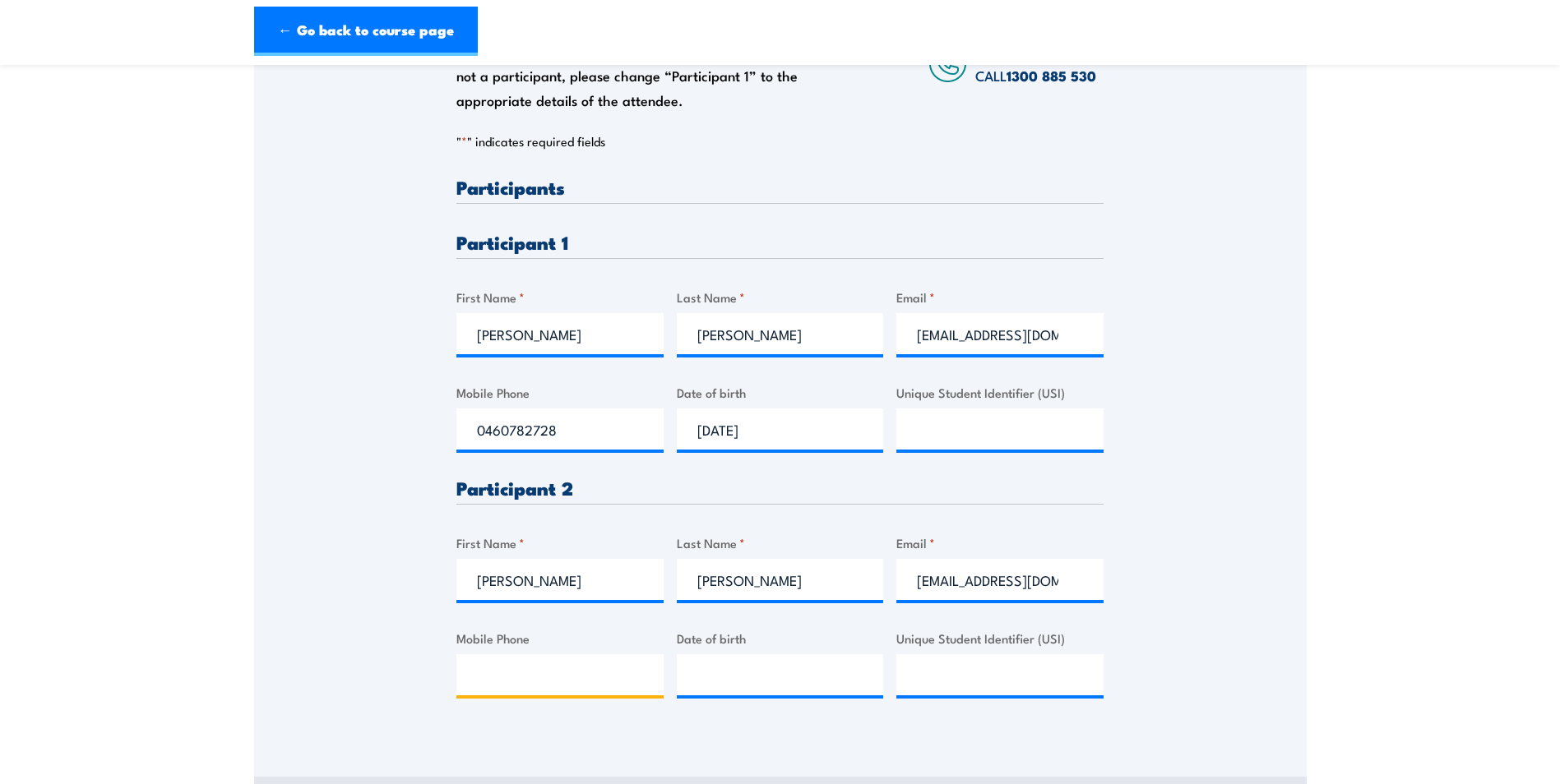
click at [485, 671] on input "Mobile Phone" at bounding box center [560, 675] width 207 height 41
paste input "0402 516 529"
click at [513, 679] on input "0402 516 529" at bounding box center [560, 675] width 207 height 41
click at [534, 681] on input "0402516 529" at bounding box center [560, 675] width 207 height 41
type input "0402516529"
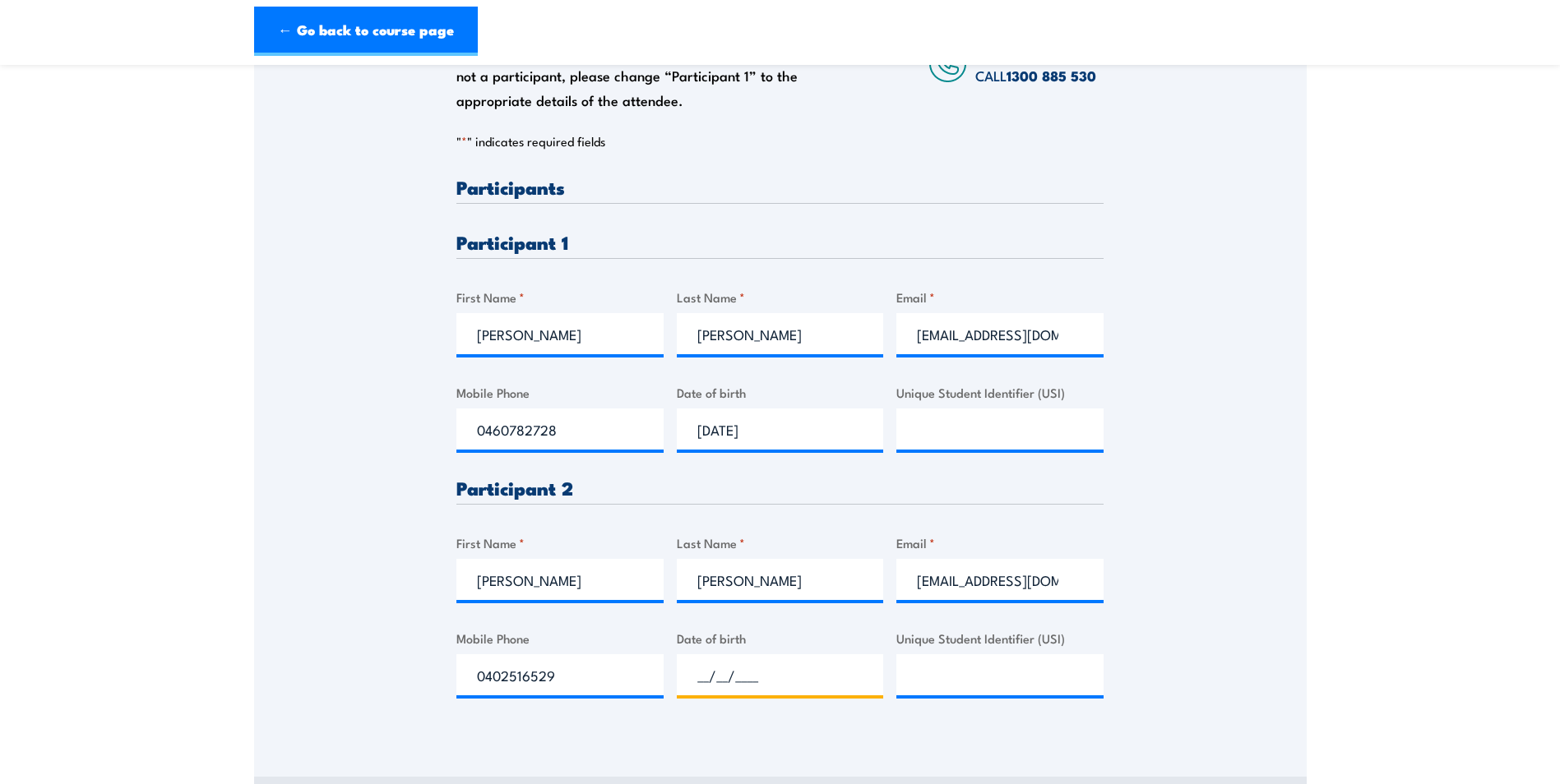
click at [746, 679] on input "__/__/____" at bounding box center [780, 675] width 207 height 41
type input "15/07/1995"
click at [978, 678] on input "Unique Student Identifier (USI)" at bounding box center [1000, 675] width 207 height 41
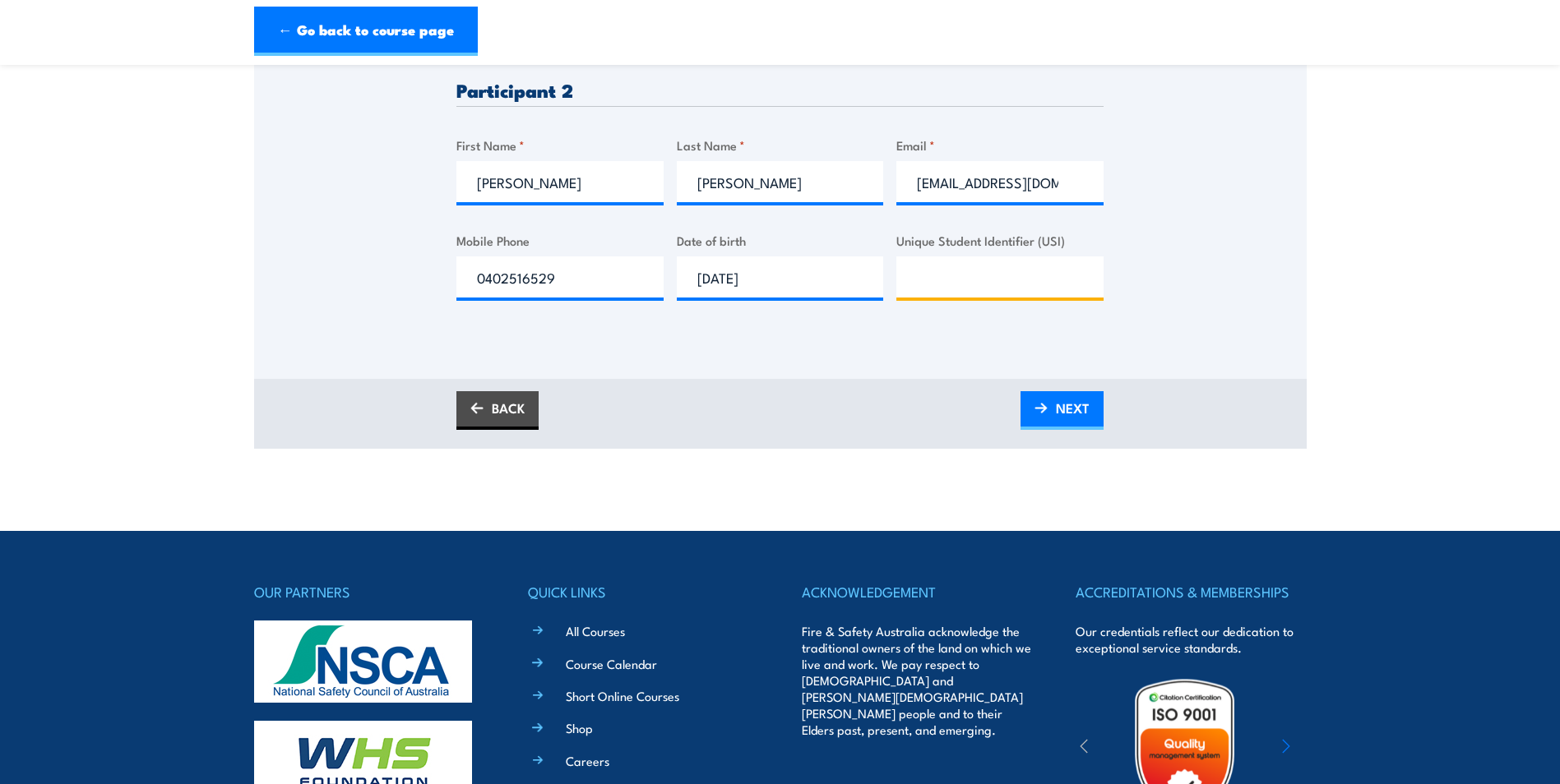
scroll to position [740, 0]
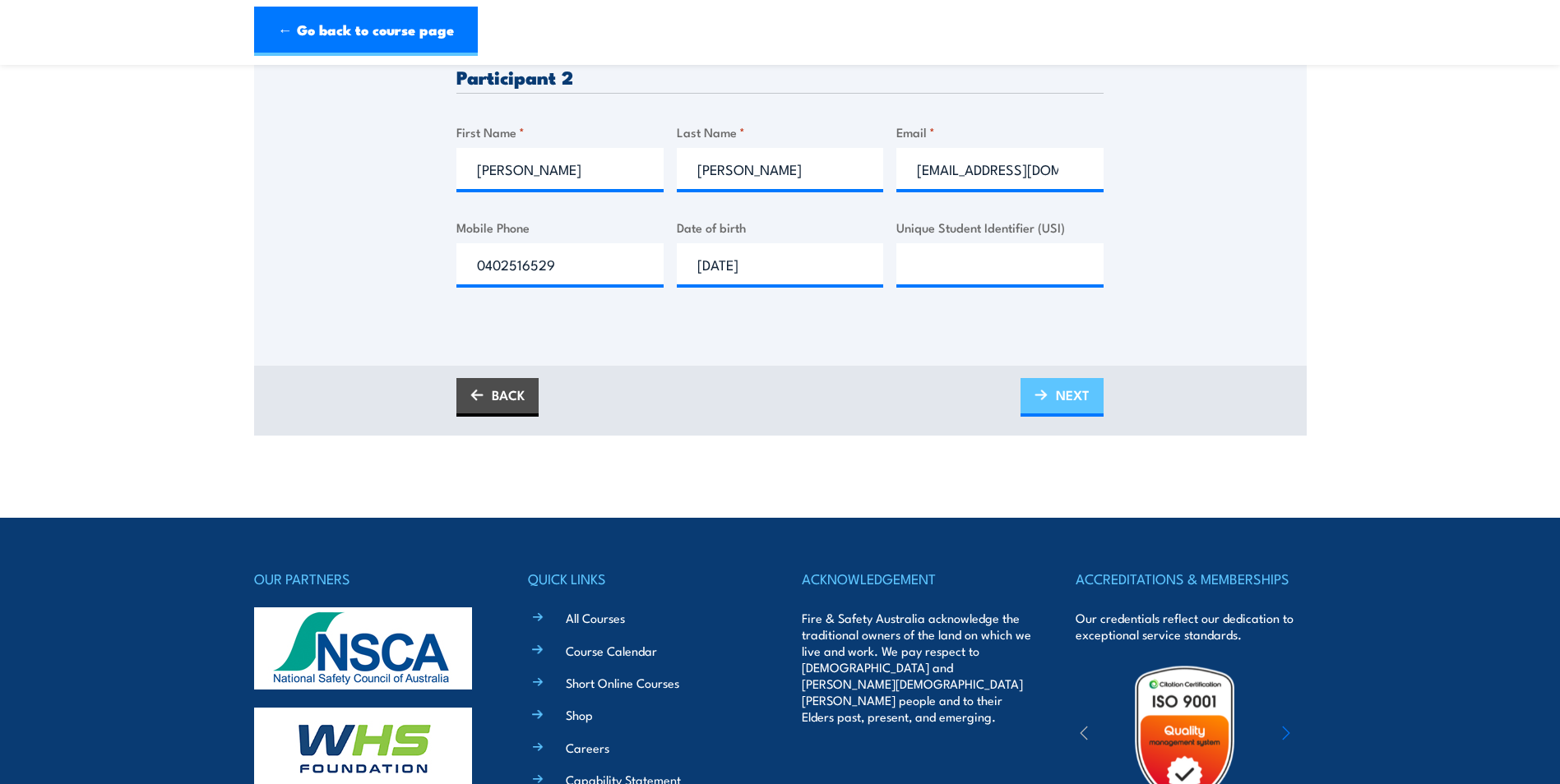
click at [1053, 394] on link "NEXT" at bounding box center [1062, 397] width 83 height 39
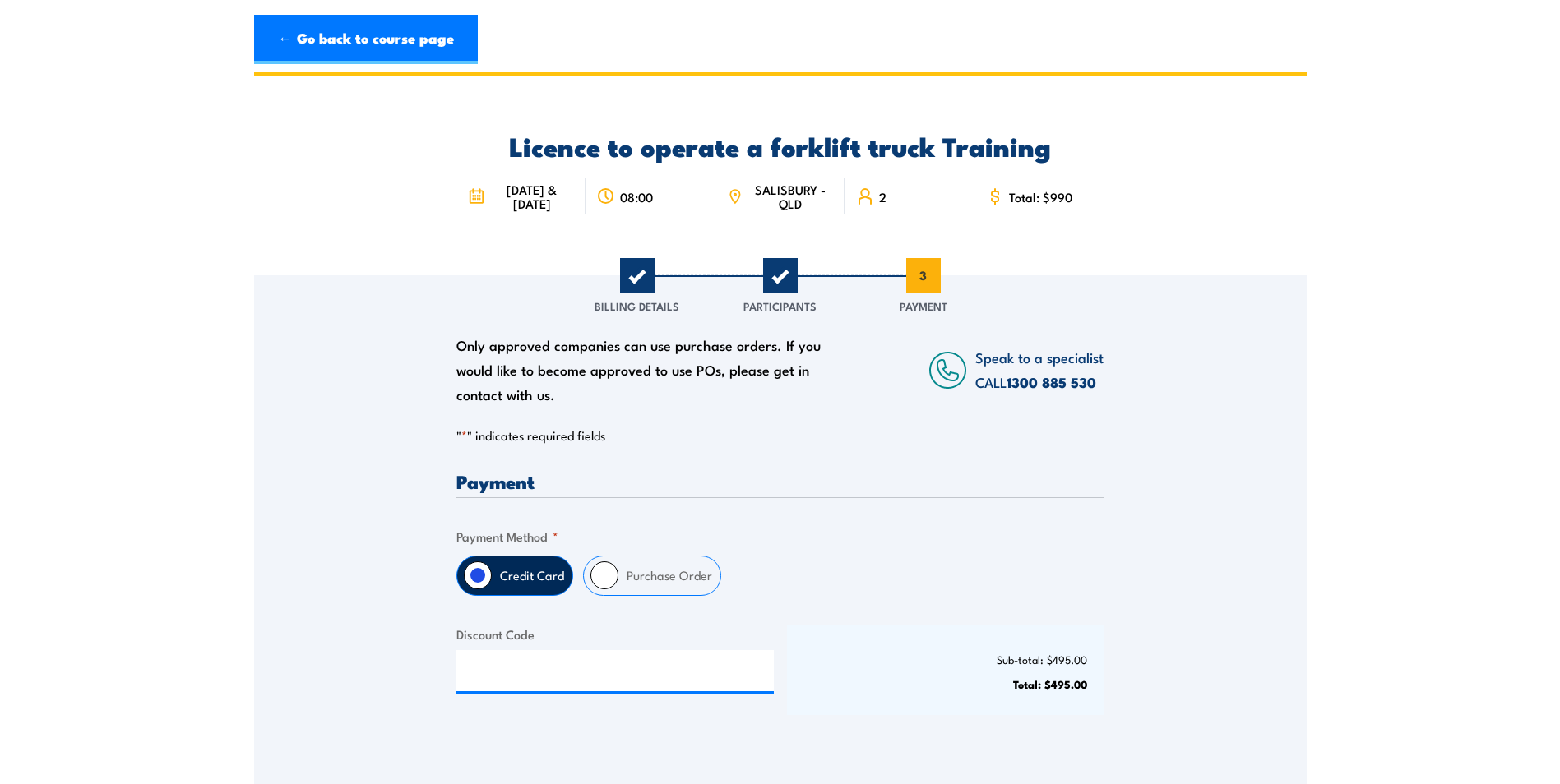
scroll to position [0, 0]
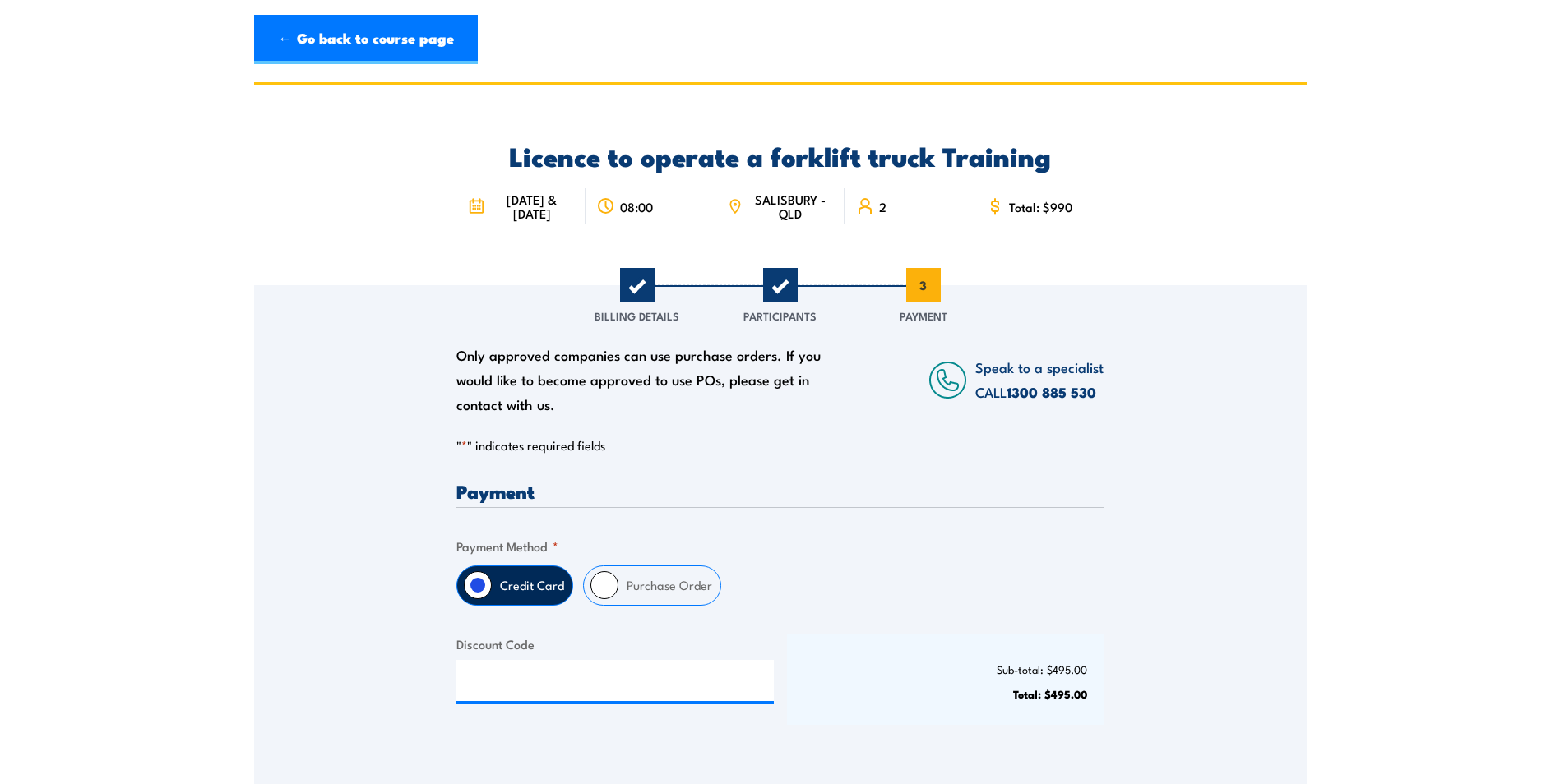
click at [615, 586] on input "Purchase Order" at bounding box center [605, 585] width 28 height 28
radio input "true"
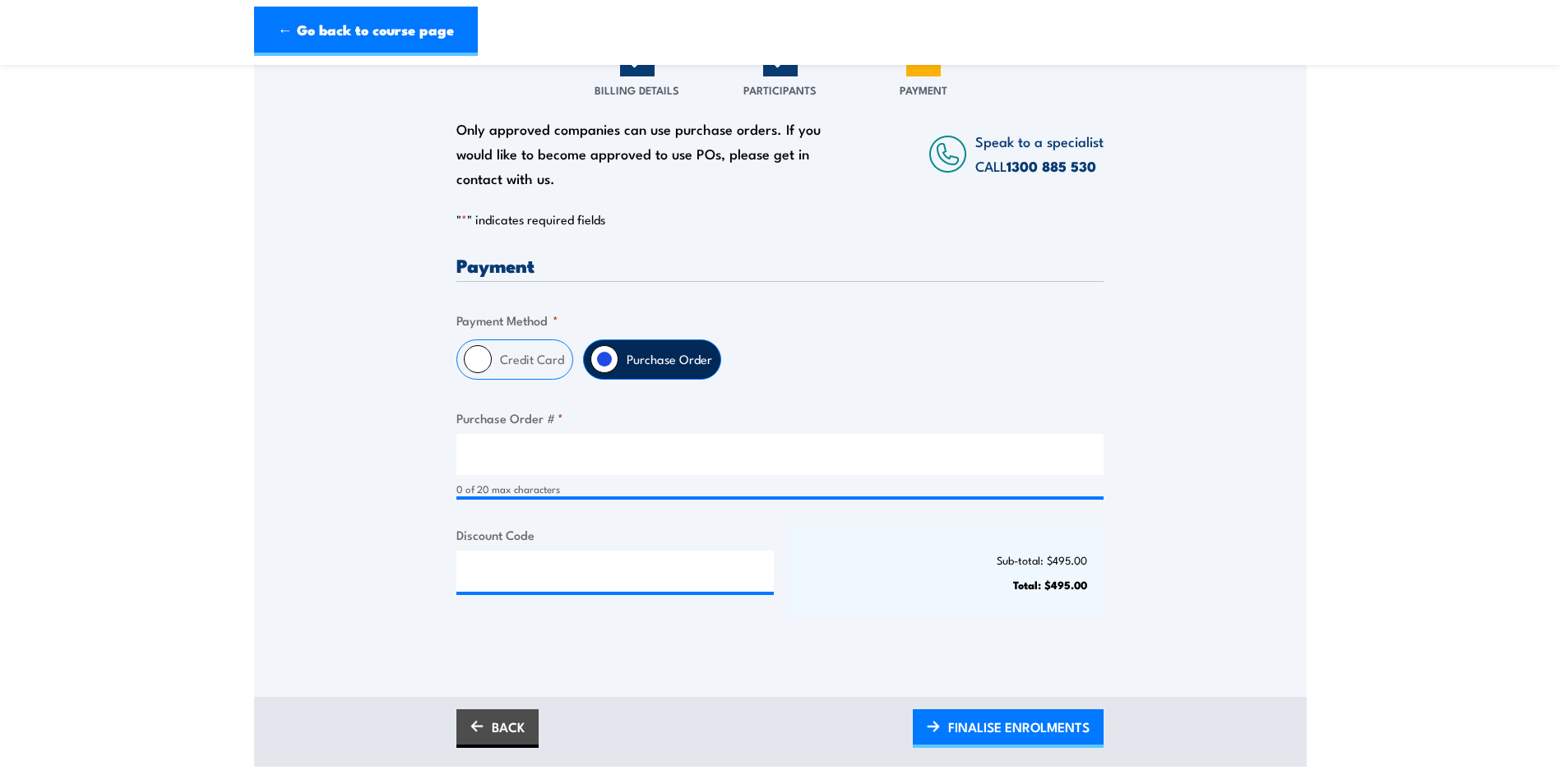
scroll to position [247, 0]
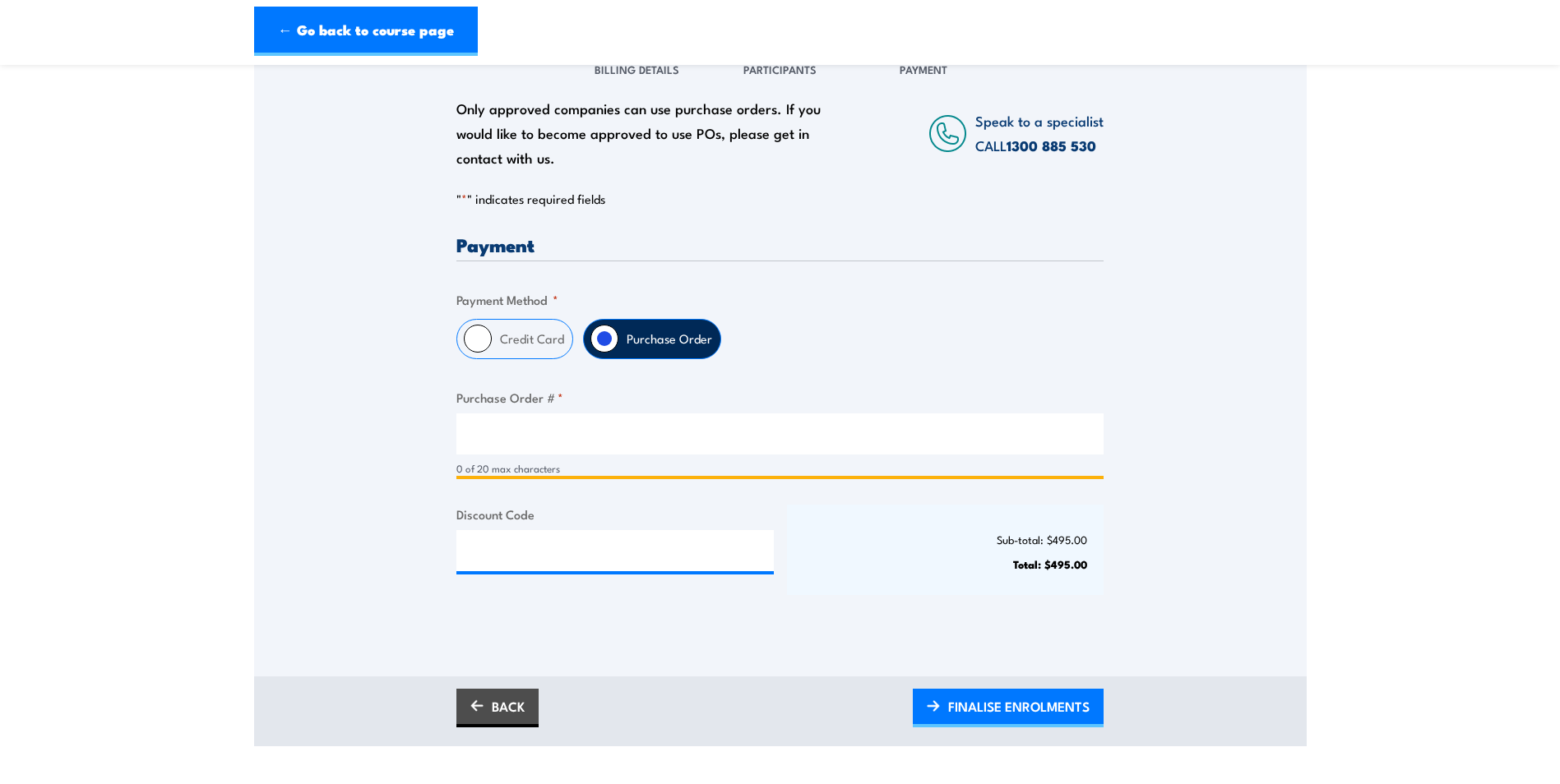
click at [527, 434] on input "Purchase Order # *" at bounding box center [780, 434] width 647 height 41
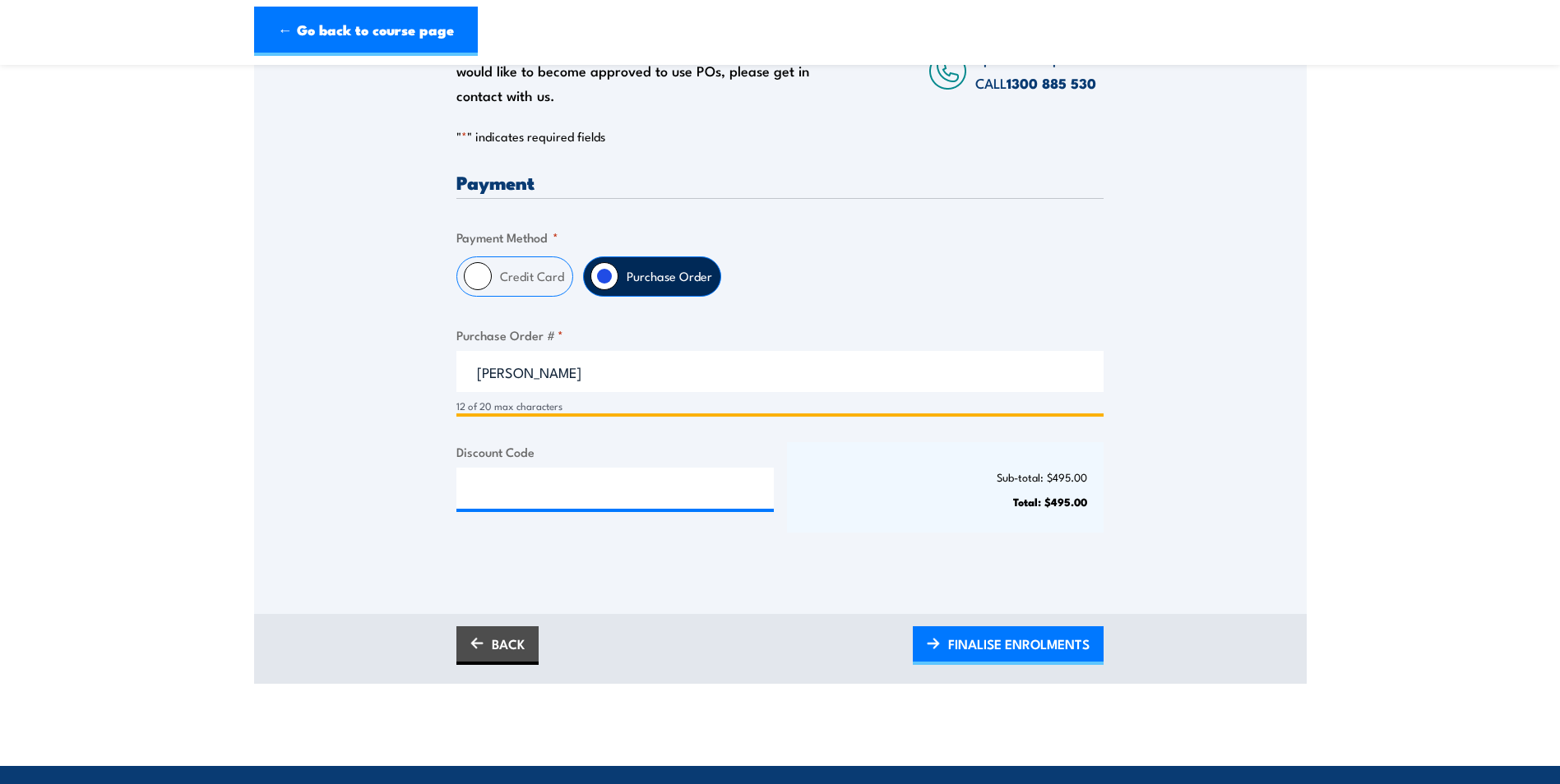
scroll to position [411, 0]
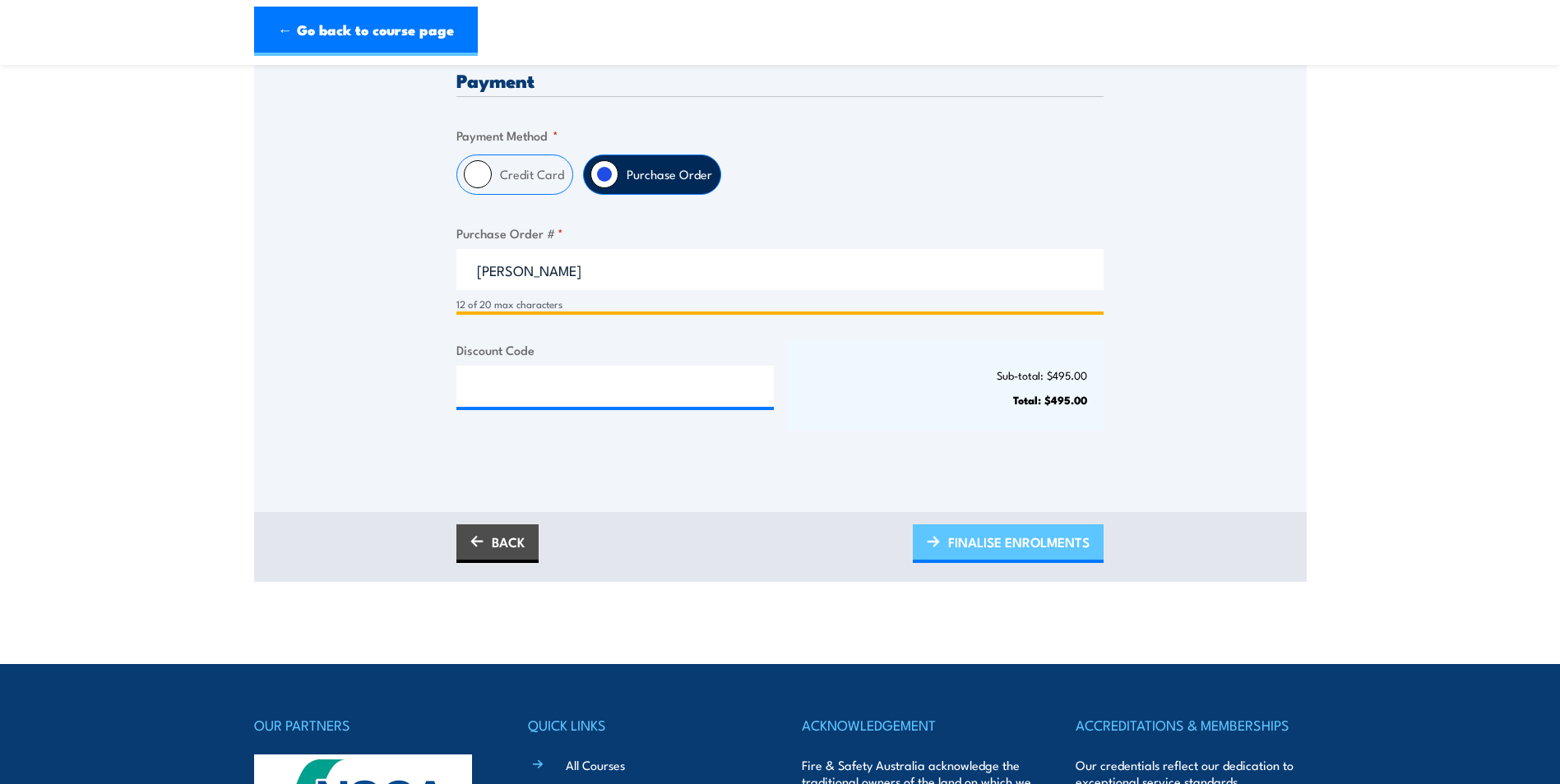
type input "Kellie Dwyer"
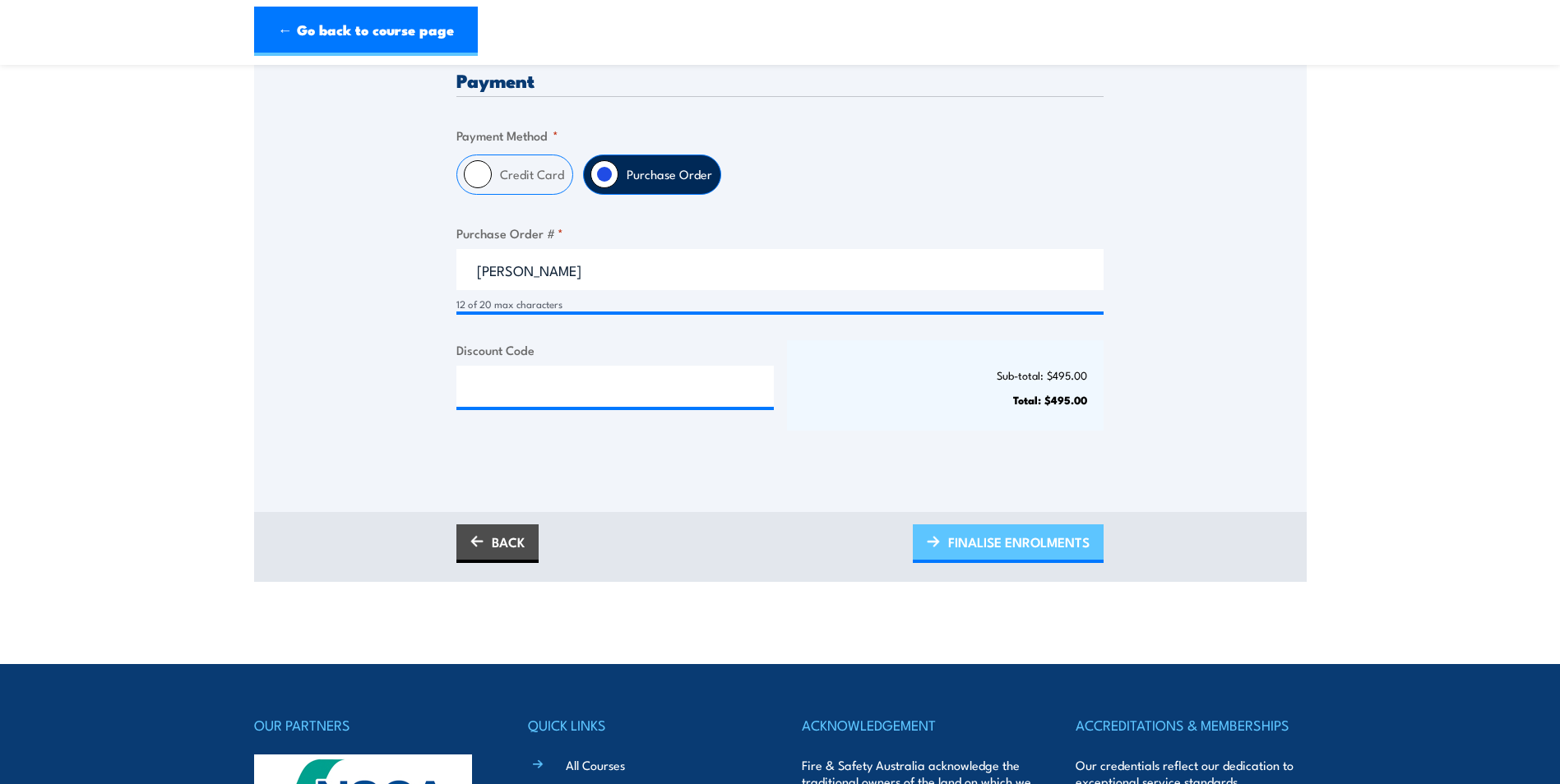
click at [1017, 544] on span "FINALISE ENROLMENTS" at bounding box center [1019, 542] width 141 height 43
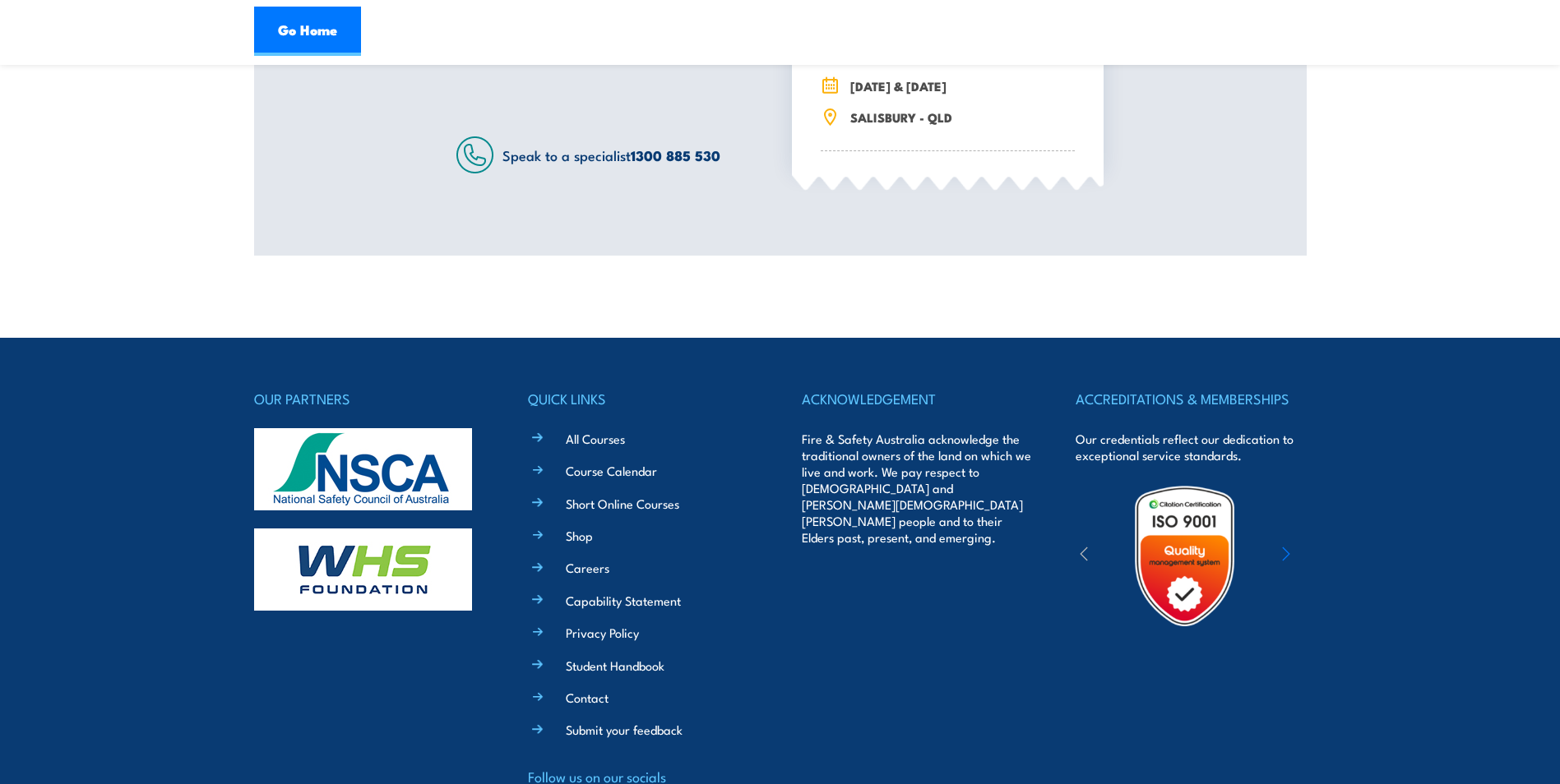
scroll to position [658, 0]
